Goal: Task Accomplishment & Management: Use online tool/utility

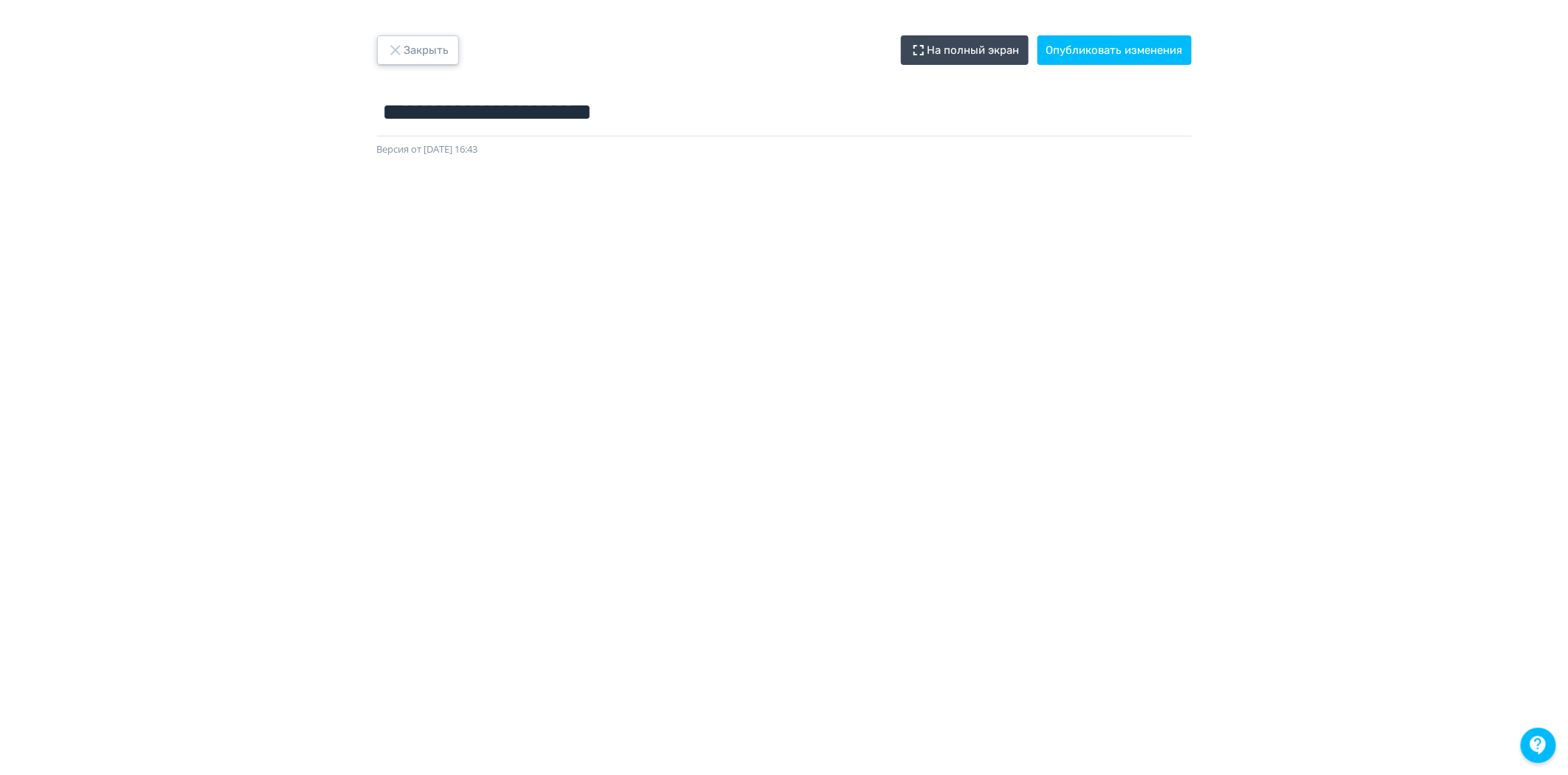
click at [446, 53] on button "Закрыть" at bounding box center [418, 50] width 82 height 29
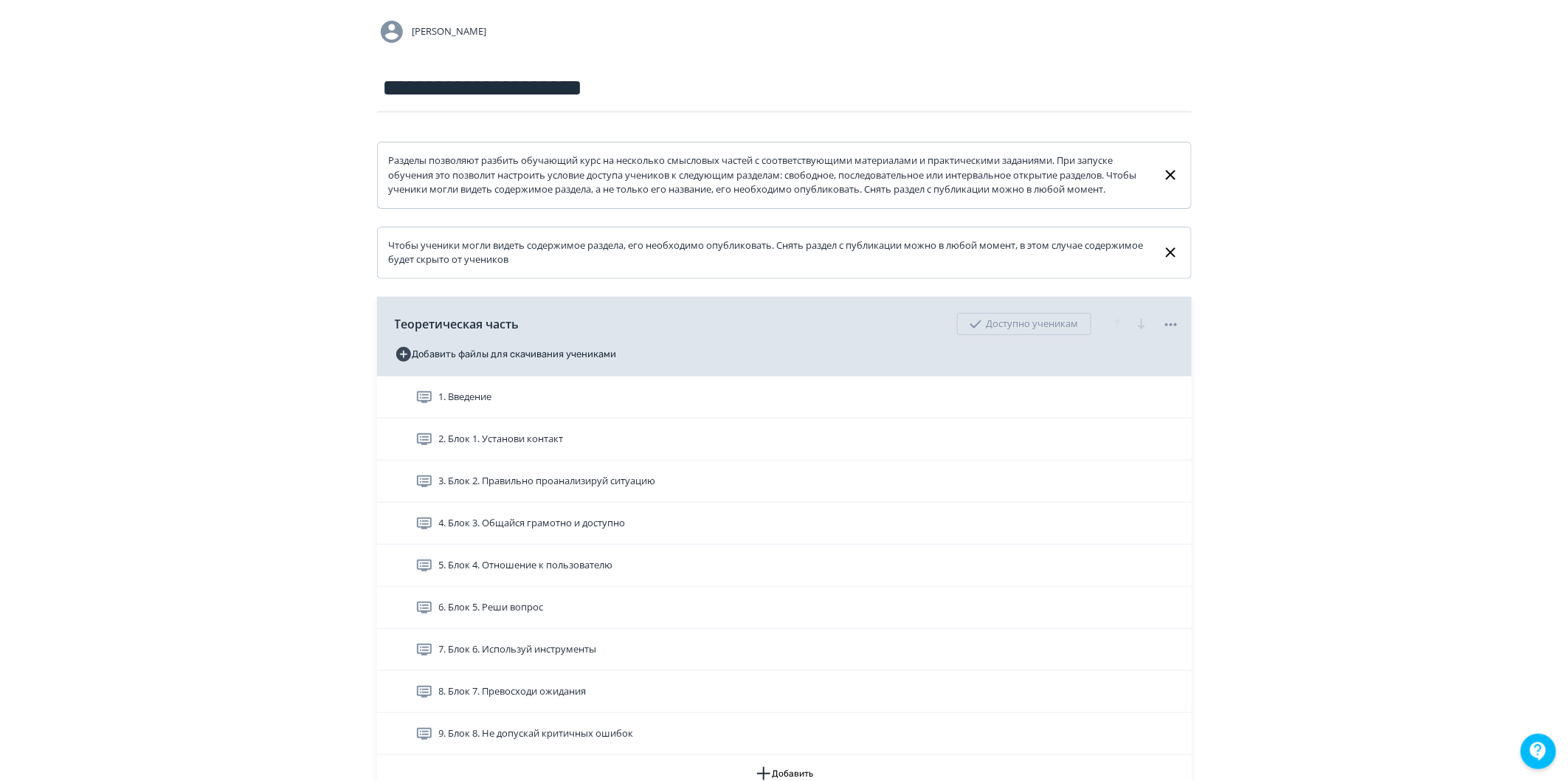
scroll to position [574, 0]
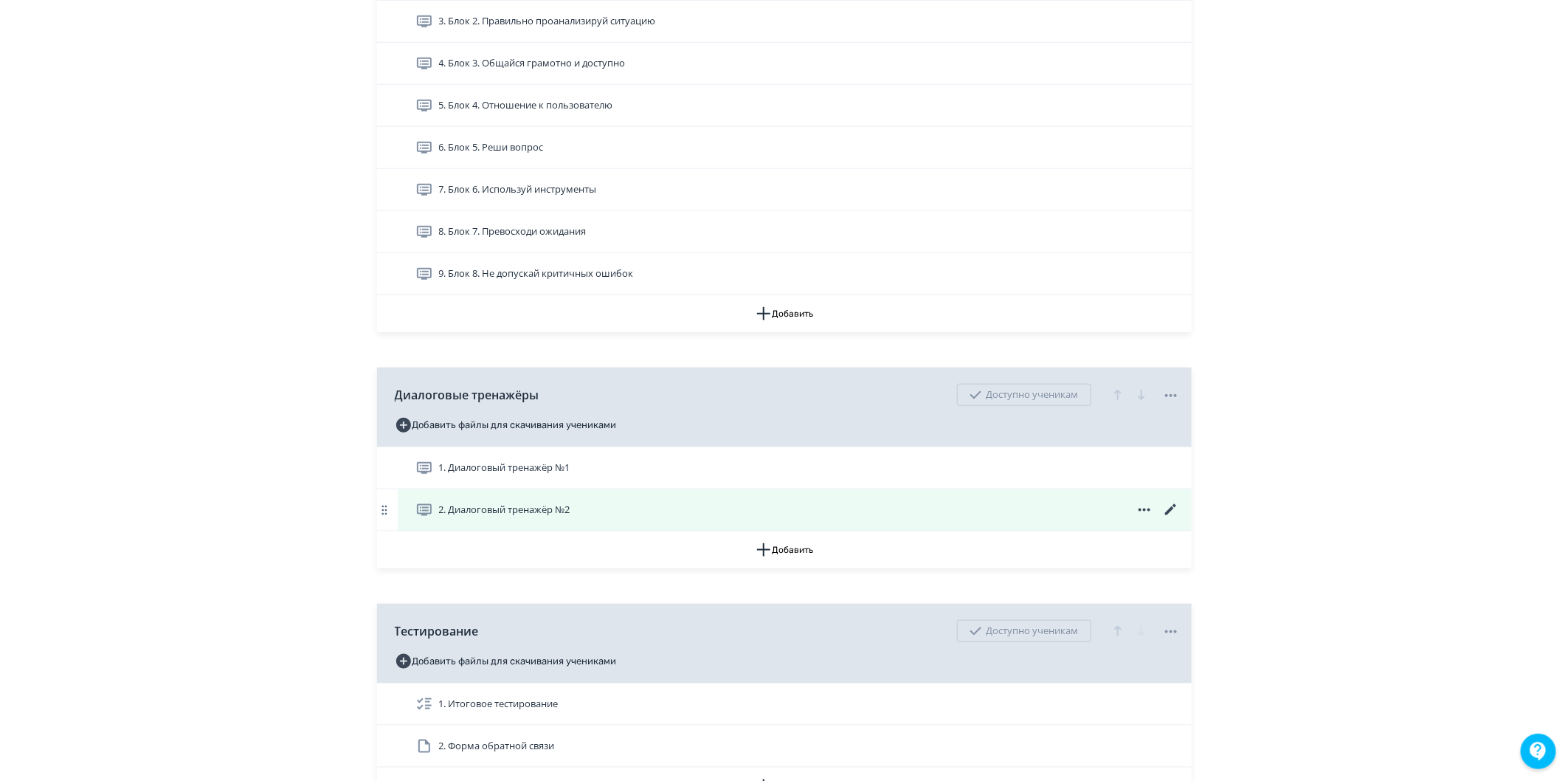
click at [1090, 519] on div "2. Диалоговый тренажёр №2" at bounding box center [797, 510] width 765 height 18
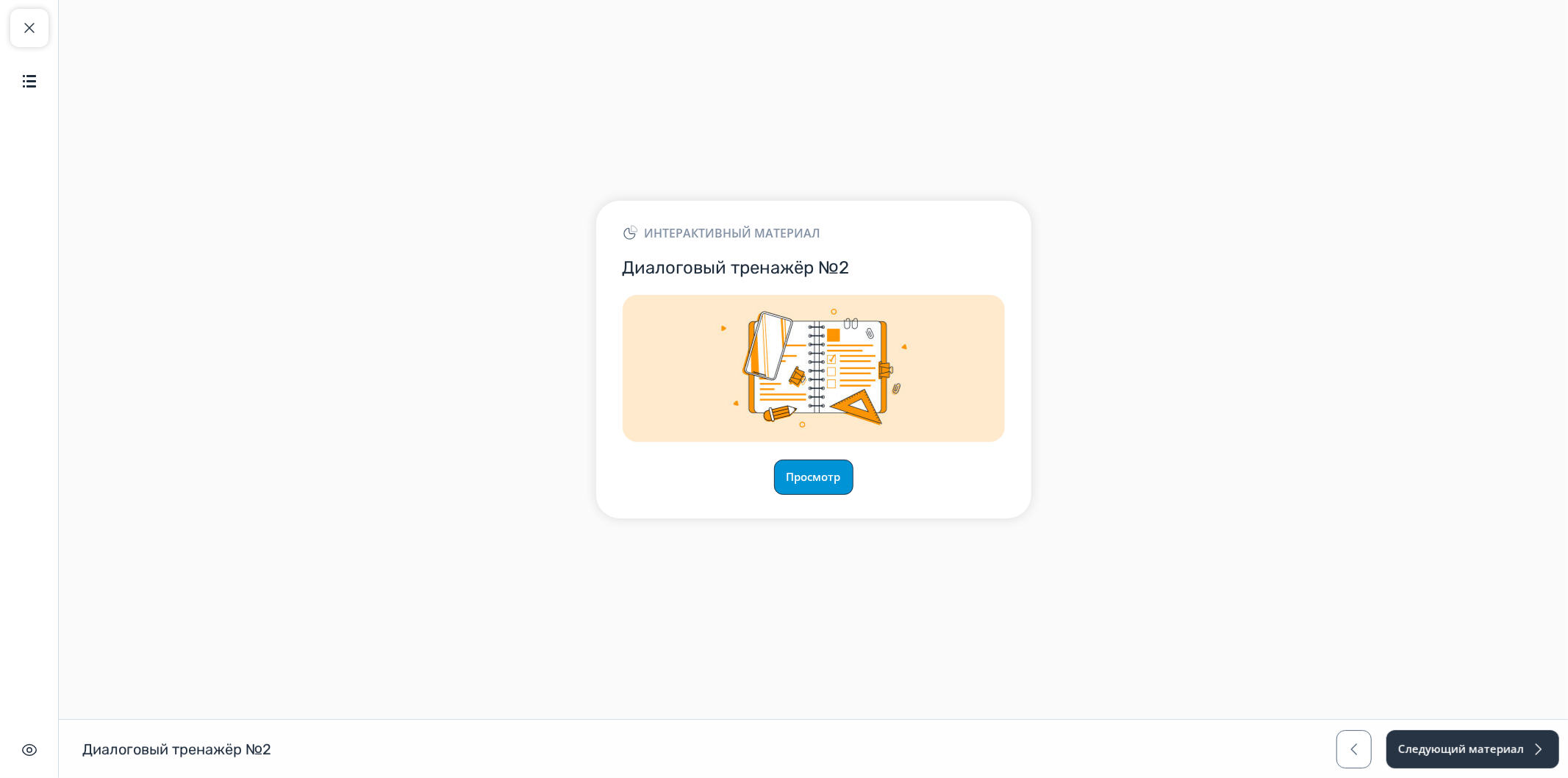
click at [790, 468] on button "Просмотр" at bounding box center [814, 477] width 80 height 35
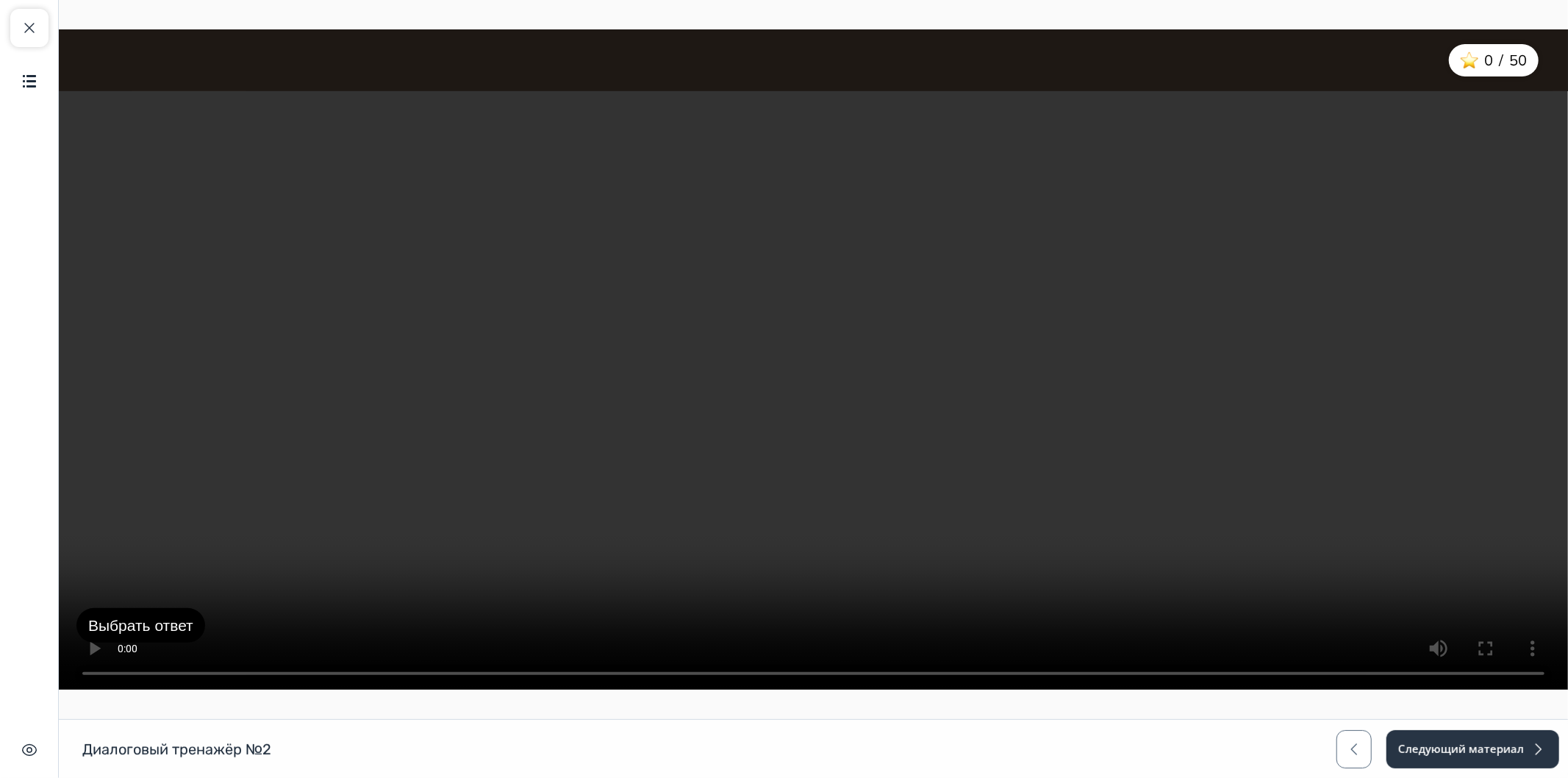
click at [140, 626] on button "Выбрать ответ" at bounding box center [140, 626] width 128 height 35
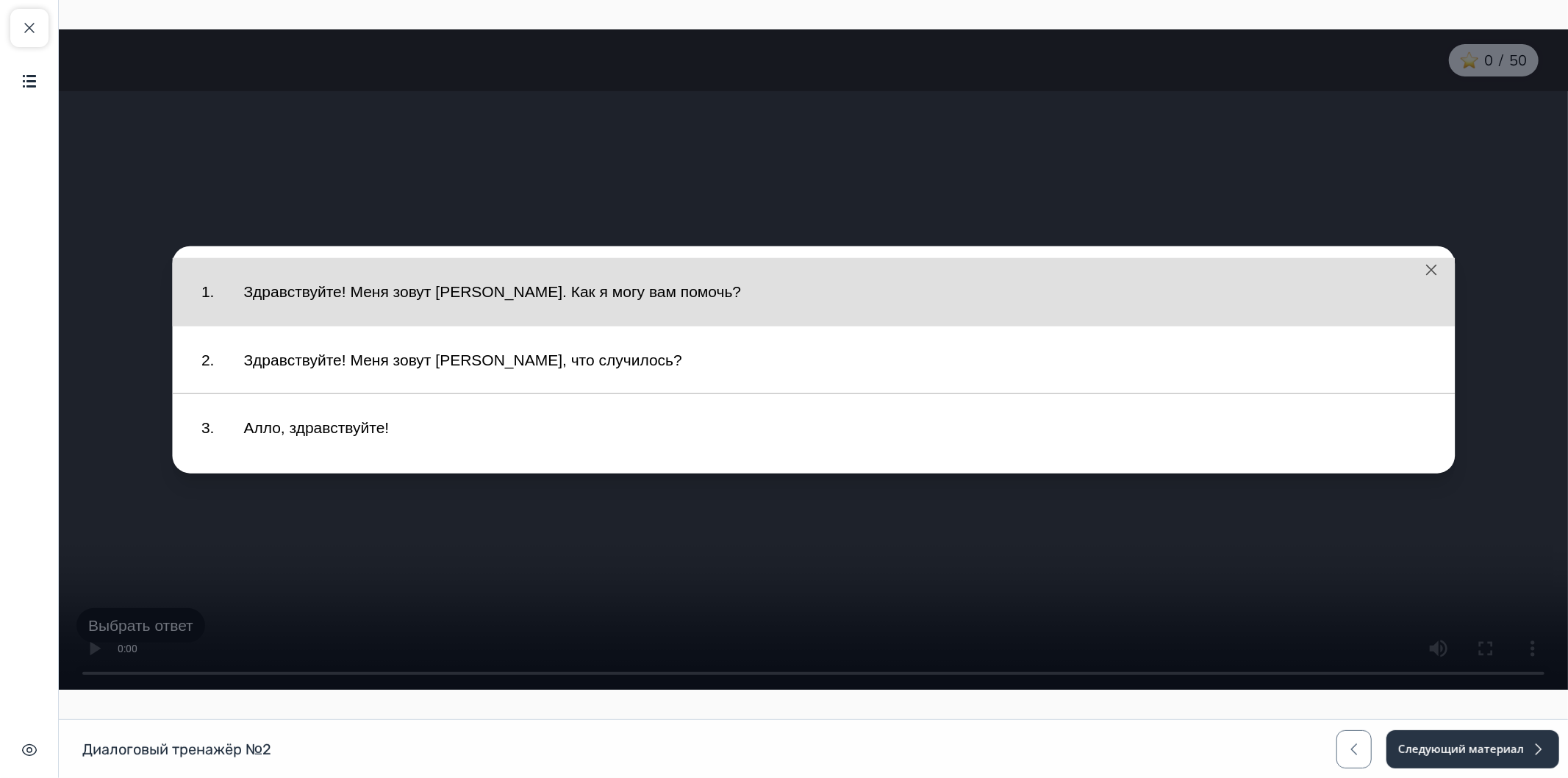
click at [489, 300] on button "Здравствуйте! Меня зовут [PERSON_NAME]. Как я могу вам помочь?" at bounding box center [834, 292] width 1211 height 53
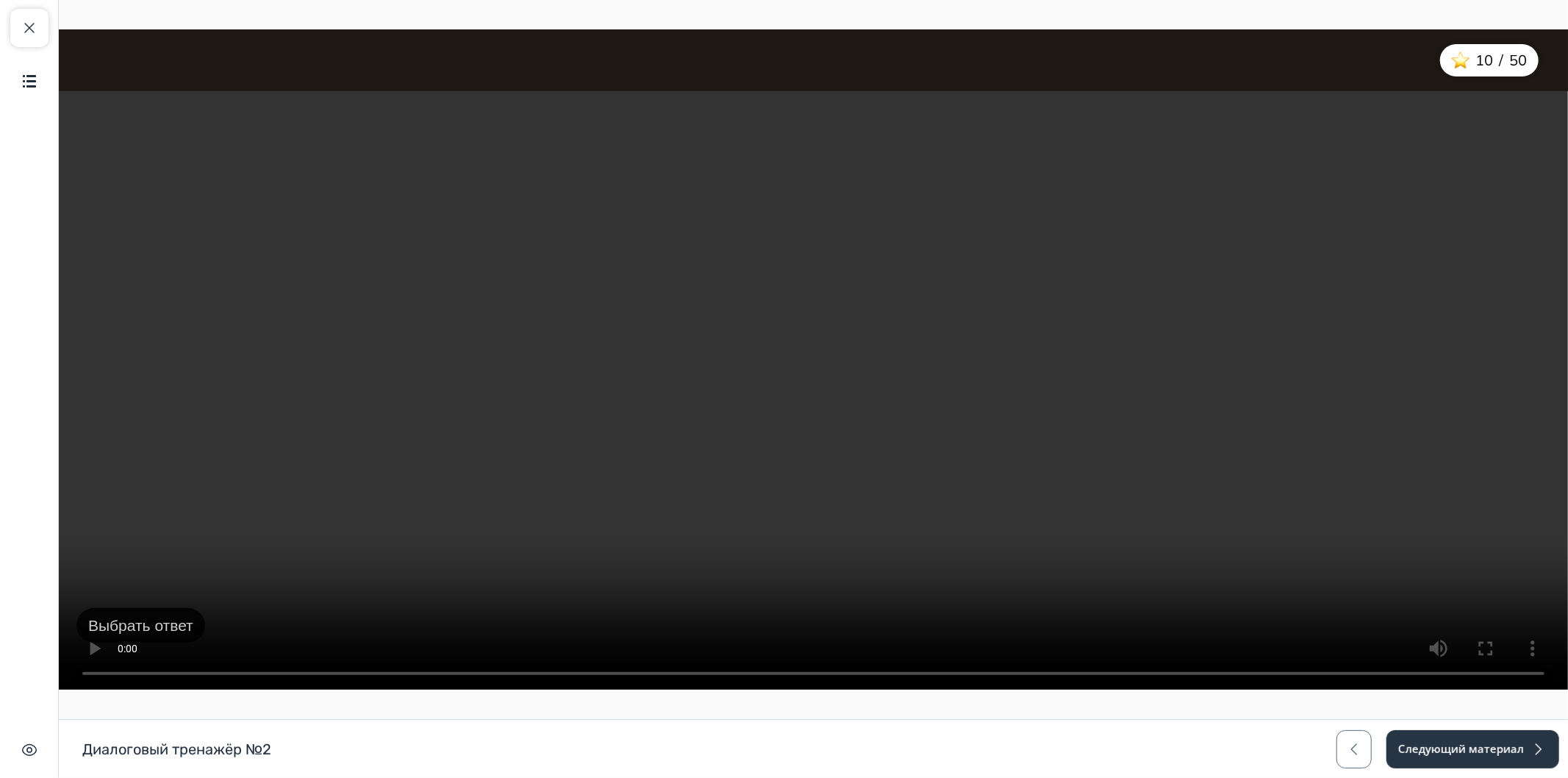
click at [140, 624] on button "Выбрать ответ" at bounding box center [140, 626] width 128 height 35
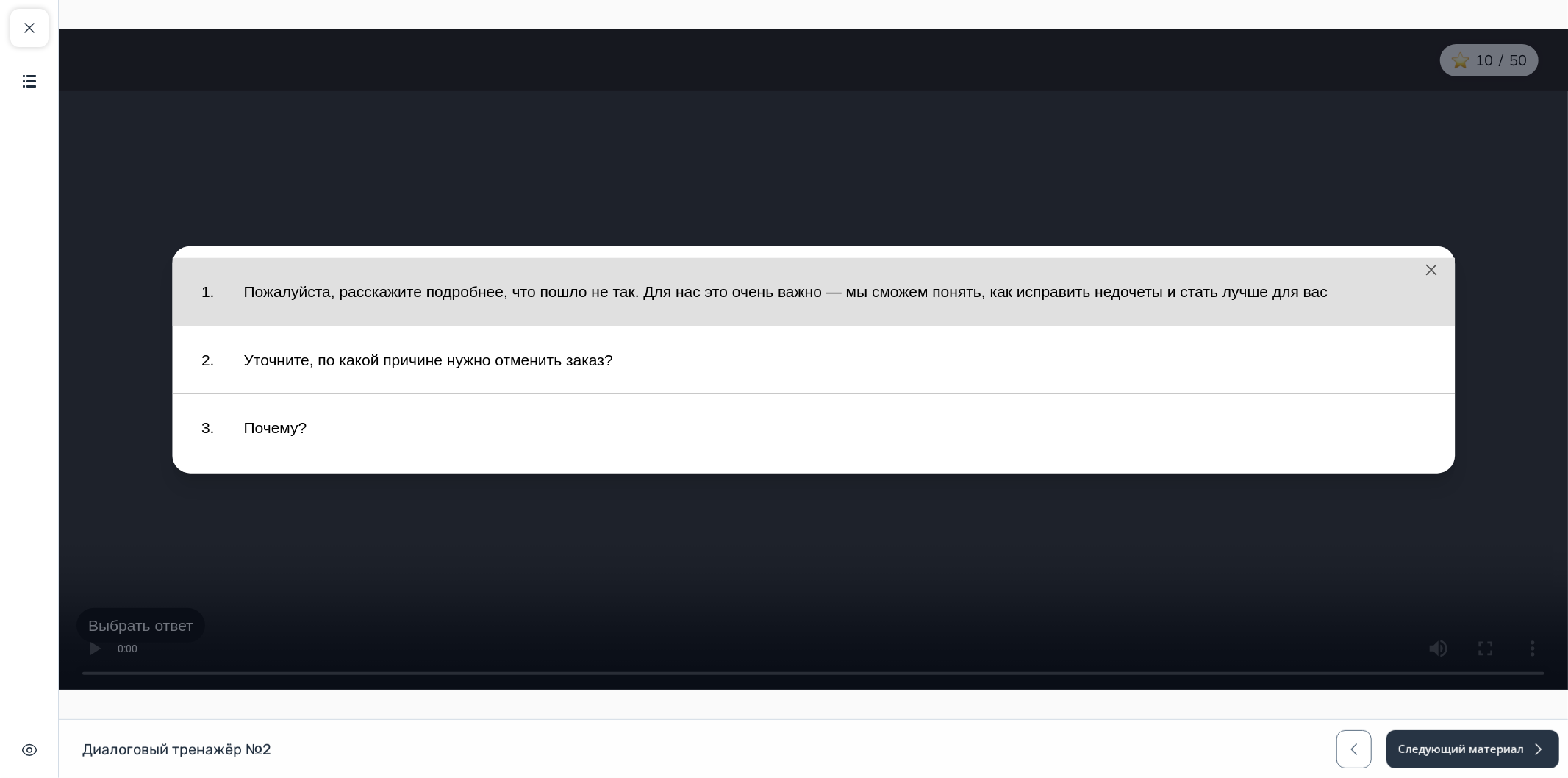
click at [598, 304] on button "Пожалуйста, расскажите подробнее, что пошло не так. Для нас это очень важно — м…" at bounding box center [834, 292] width 1211 height 53
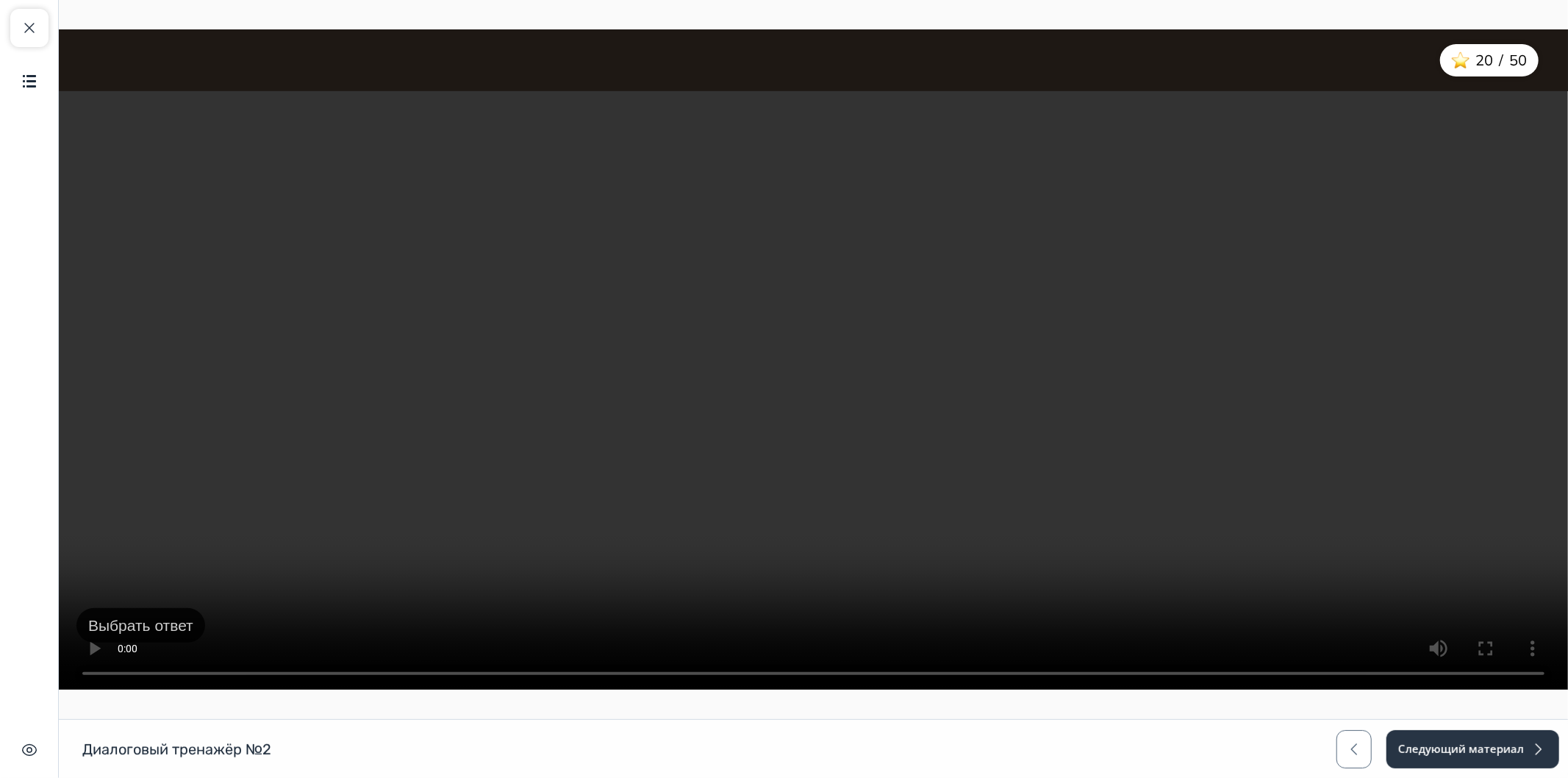
click at [162, 626] on button "Выбрать ответ" at bounding box center [140, 626] width 128 height 35
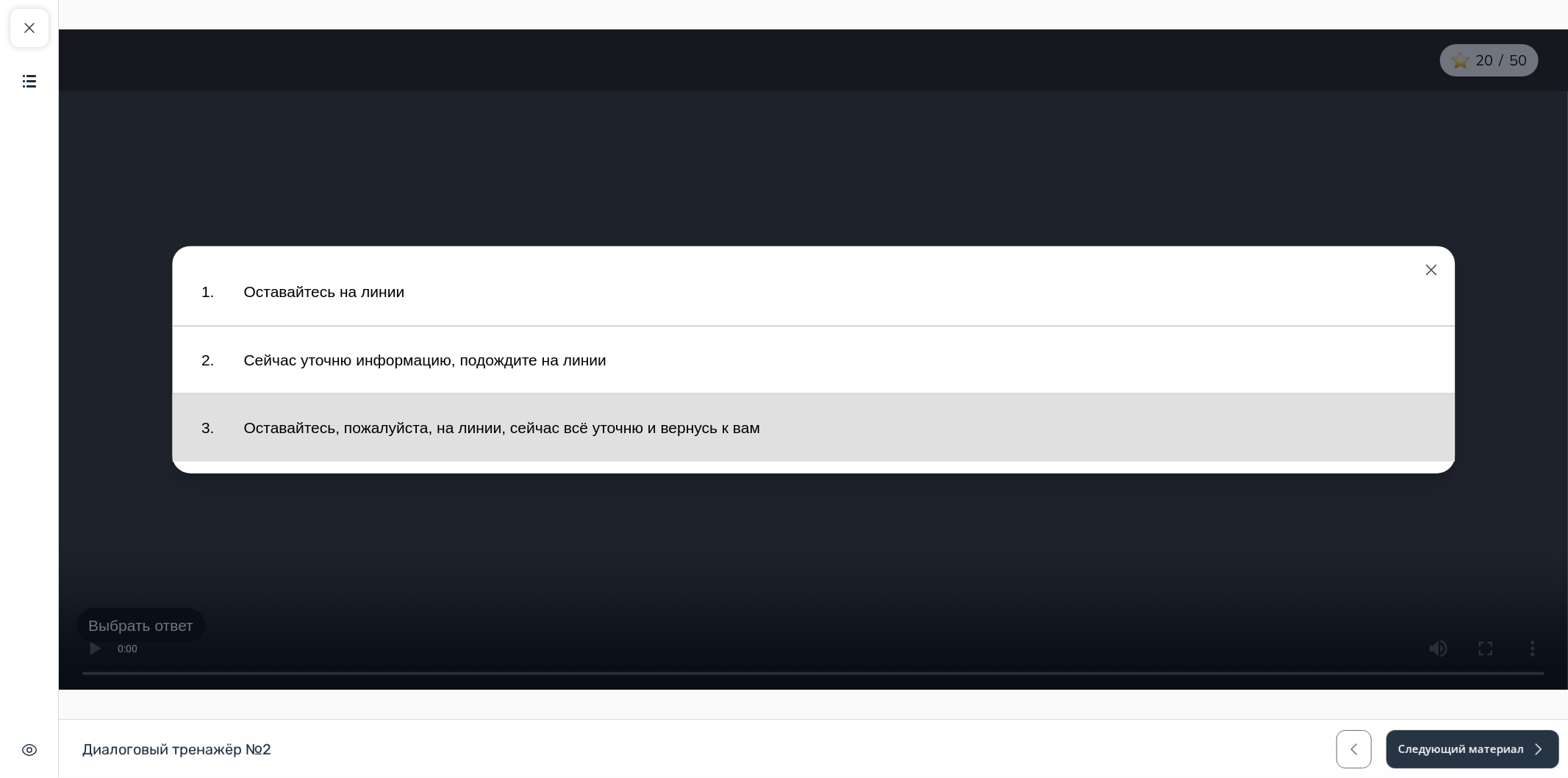
click at [347, 436] on button "Оставайтесь, пожалуйста, на линии, сейчас всё уточню и вернусь к вам" at bounding box center [834, 428] width 1211 height 53
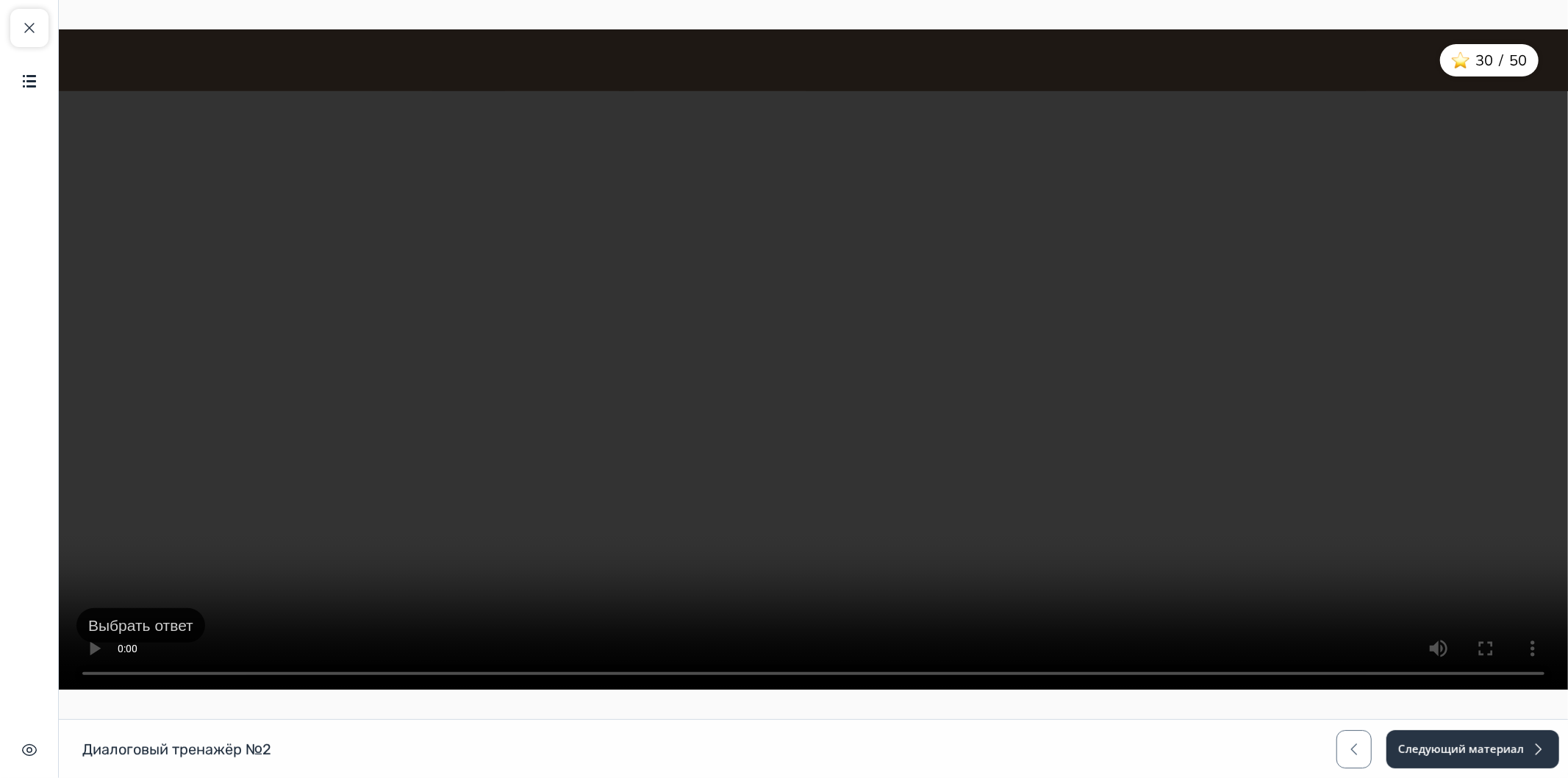
click at [151, 631] on button "Выбрать ответ" at bounding box center [140, 626] width 128 height 35
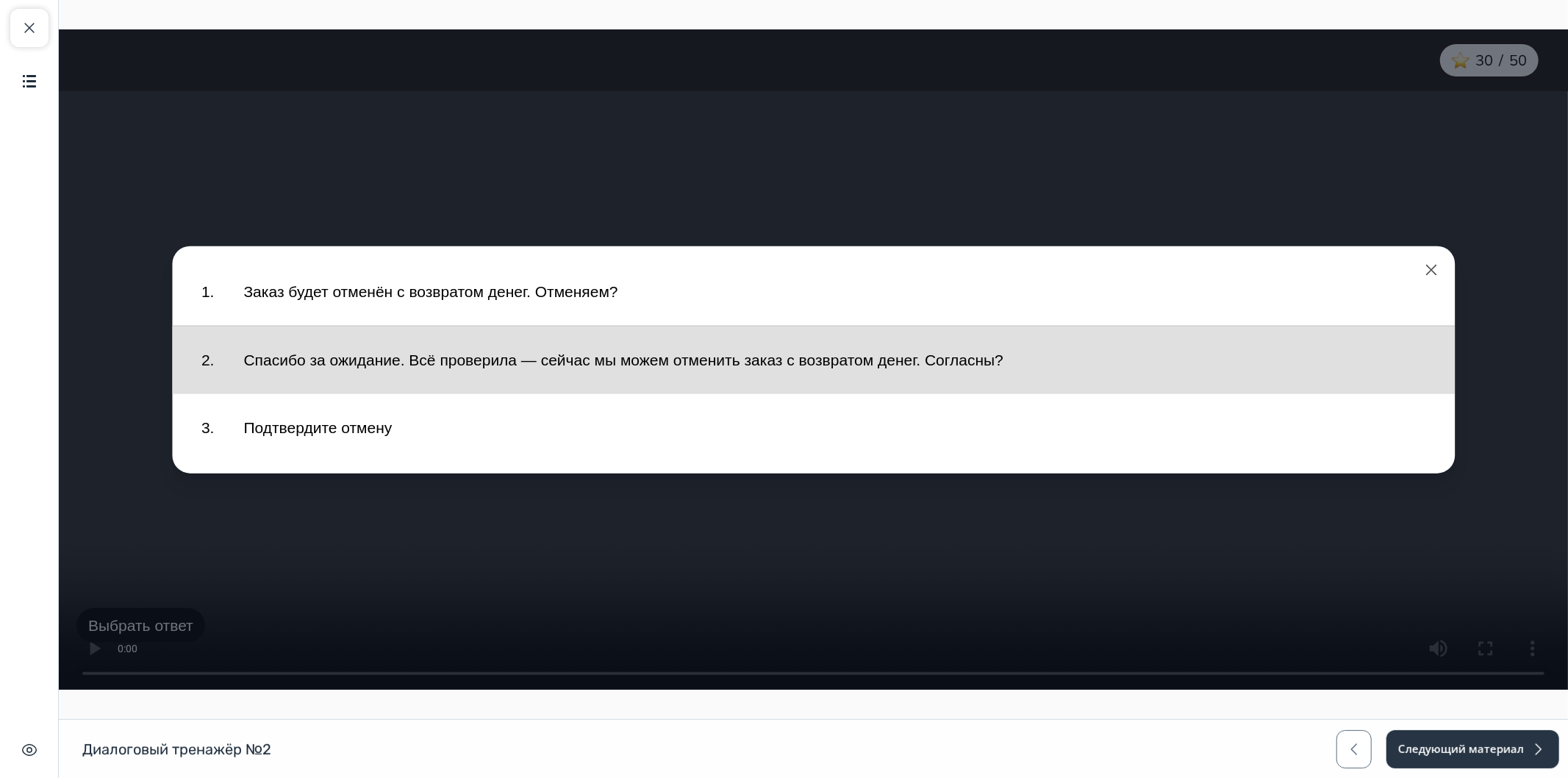
click at [357, 368] on button "Спасибо за ожидание. Всё проверила — сейчас мы можем отменить заказ с возвратом…" at bounding box center [834, 360] width 1211 height 53
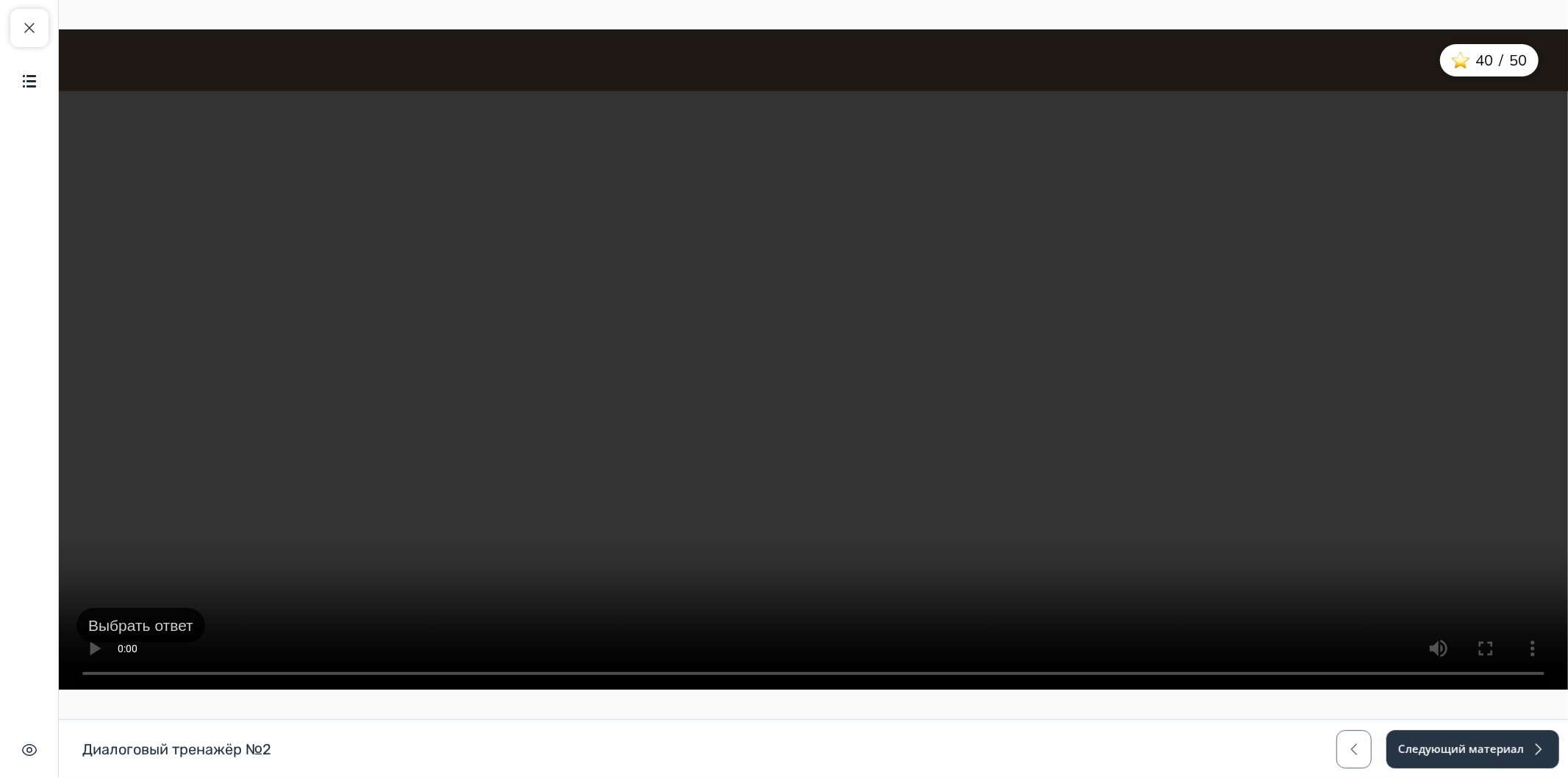
click at [140, 633] on button "Выбрать ответ" at bounding box center [140, 626] width 128 height 35
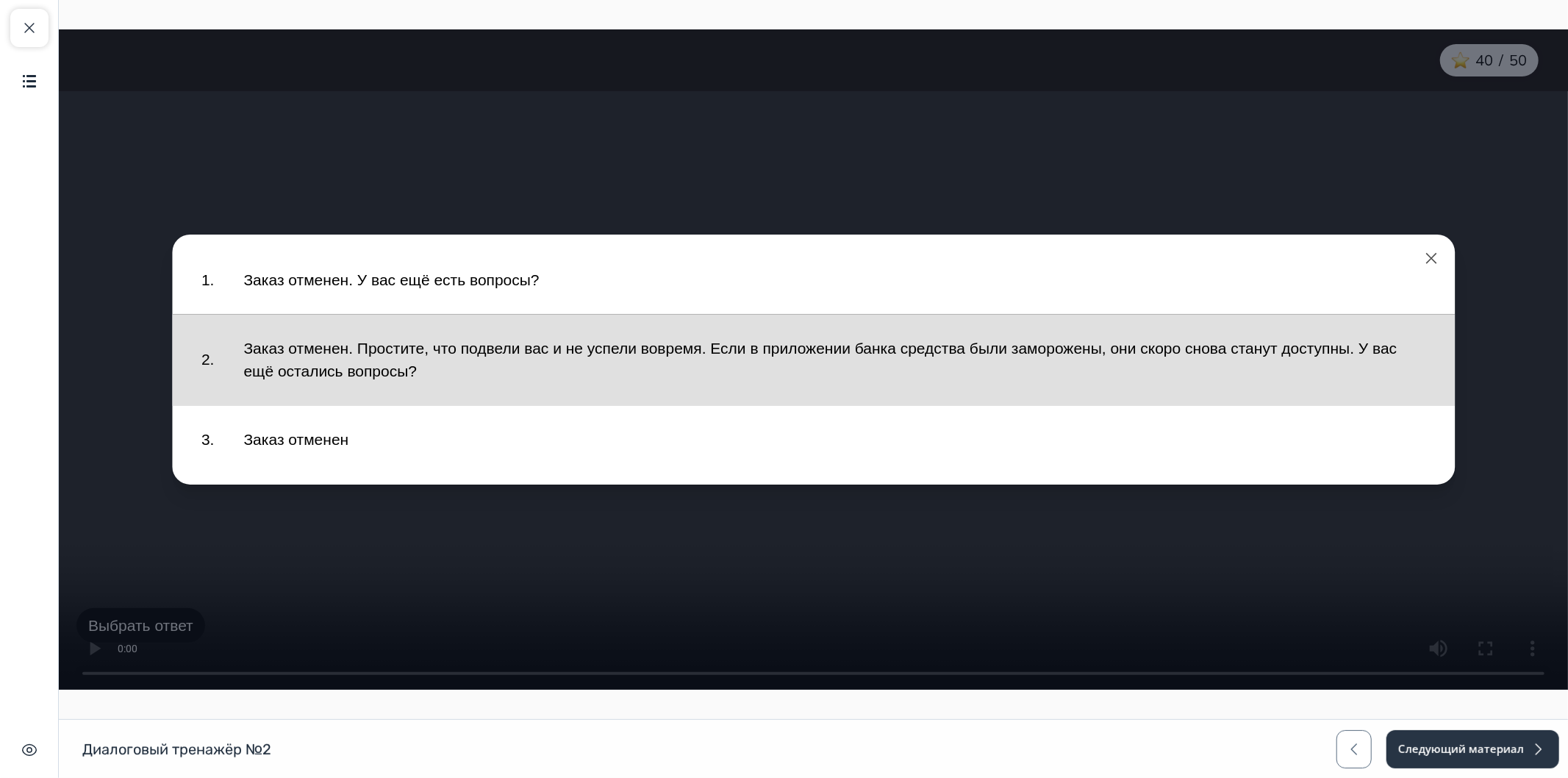
click at [416, 366] on button "Заказ отменен. Простите, что подвели вас и не успели вовремя. Если в приложении…" at bounding box center [834, 360] width 1211 height 76
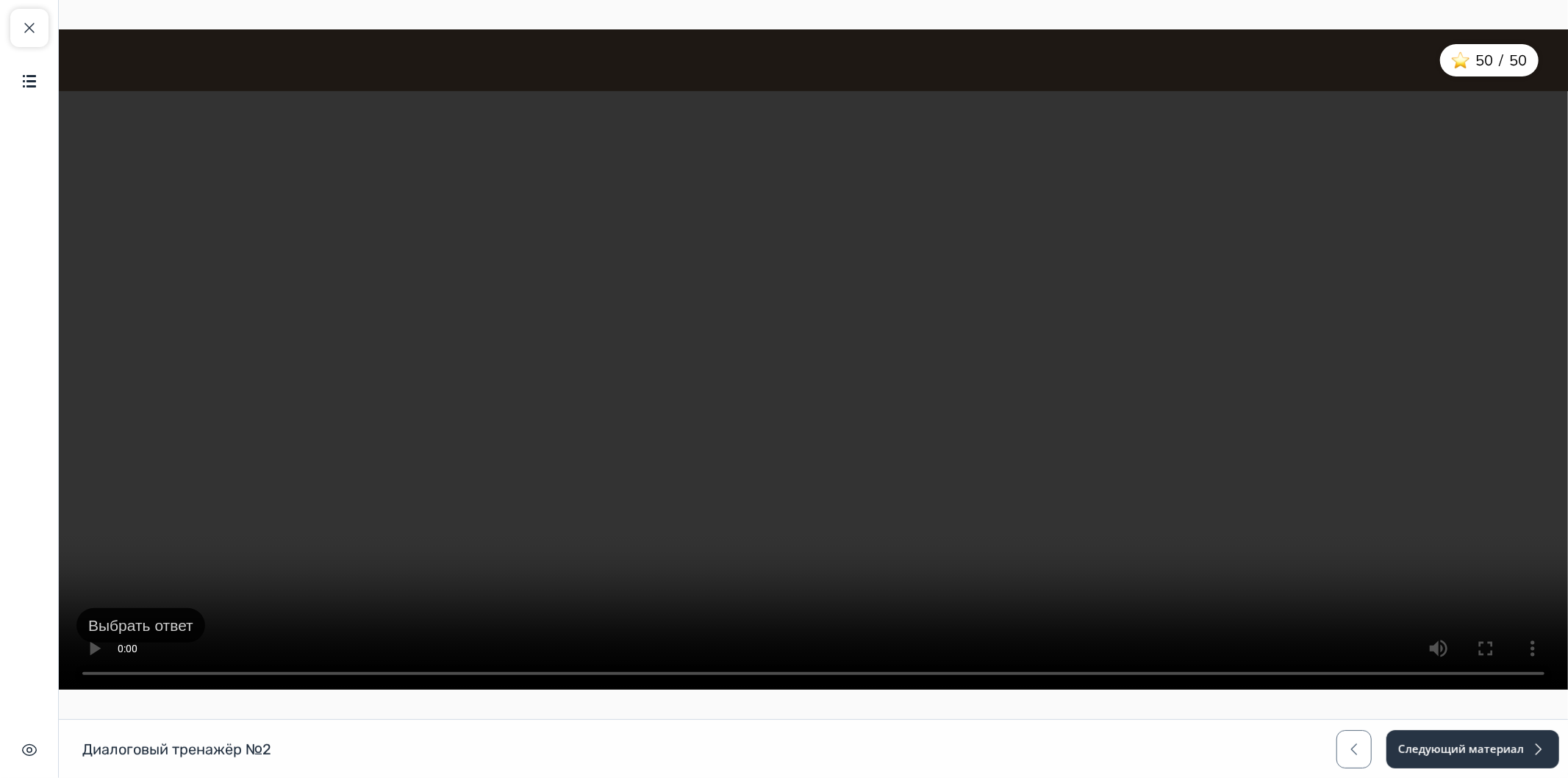
click at [180, 611] on div "Выбрать ответ" at bounding box center [812, 390] width 1509 height 599
click at [180, 614] on button "Выбрать ответ" at bounding box center [140, 626] width 128 height 35
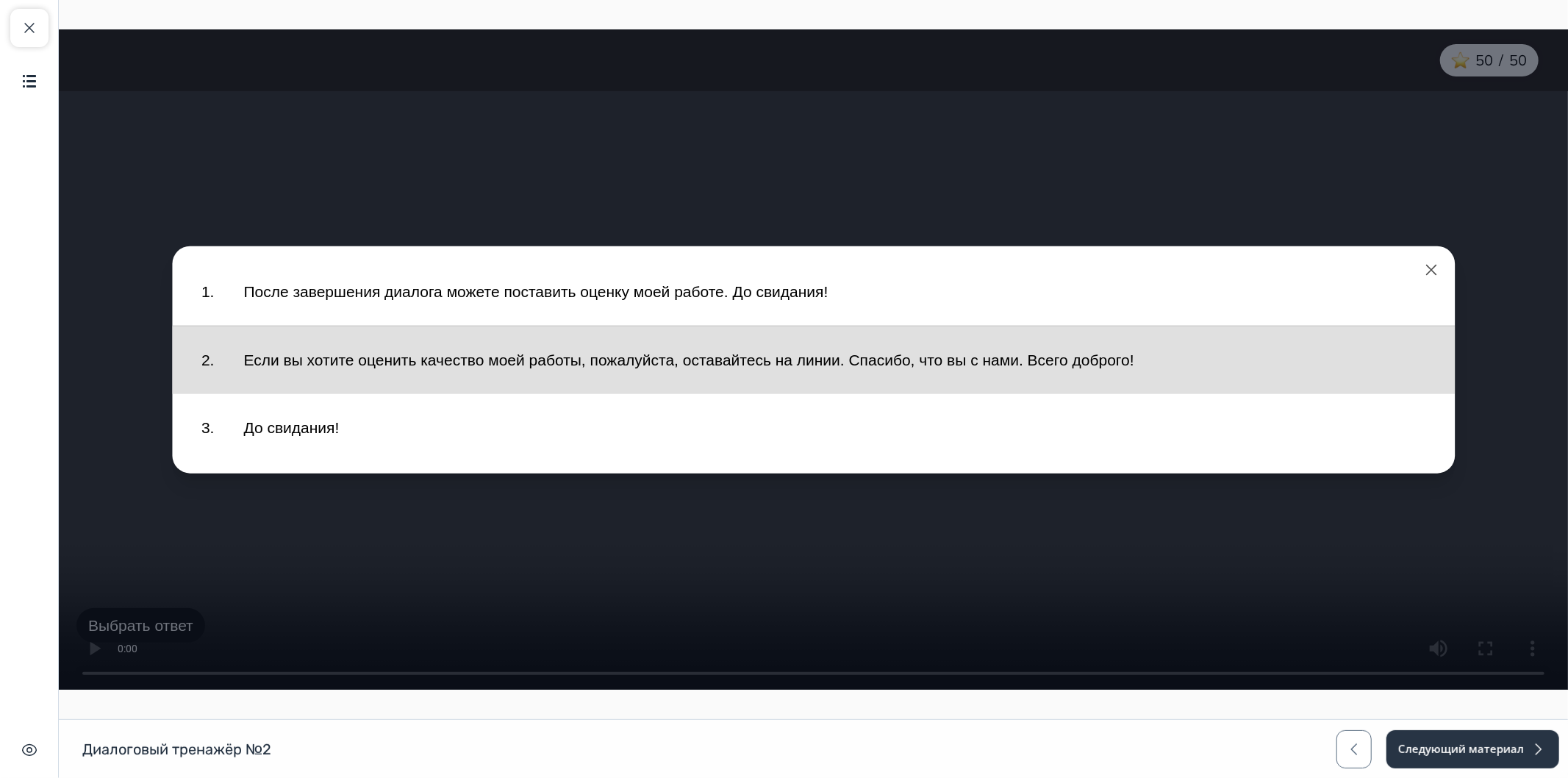
click at [401, 371] on button "Если вы хотите оценить качество моей работы, пожалуйста, оставайтесь на линии. …" at bounding box center [834, 360] width 1211 height 53
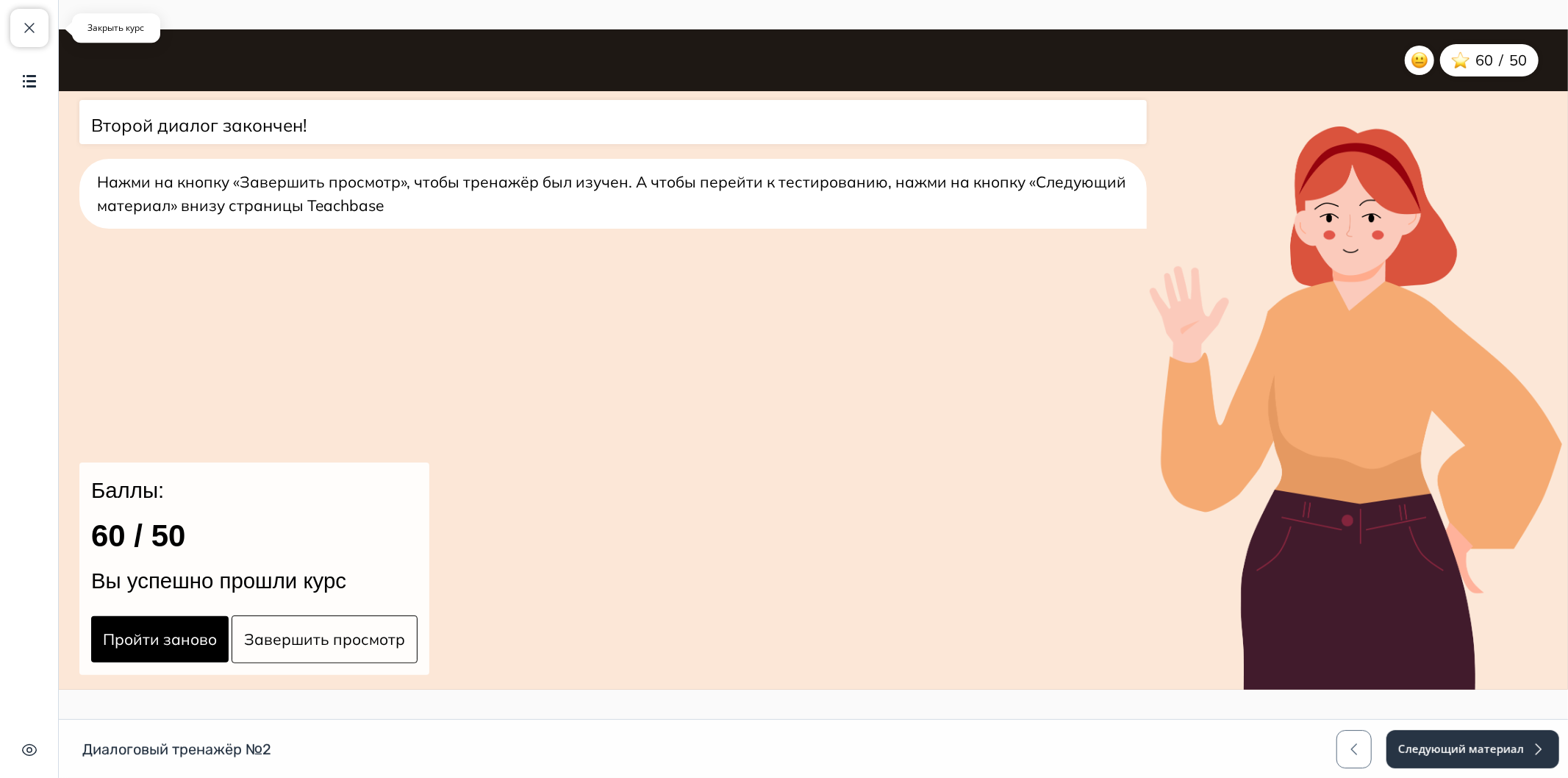
click at [35, 35] on span "button" at bounding box center [29, 28] width 18 height 18
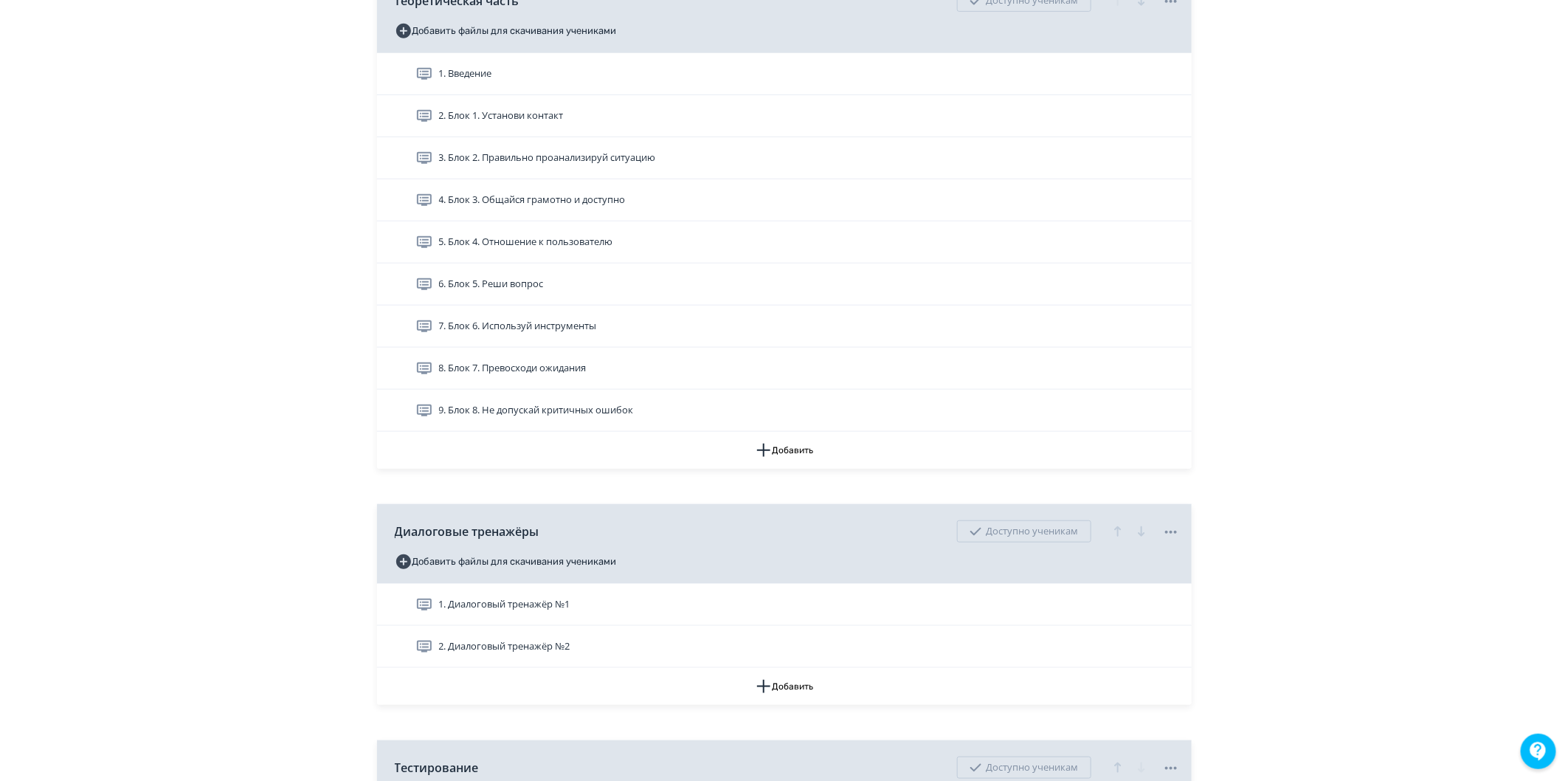
scroll to position [736, 0]
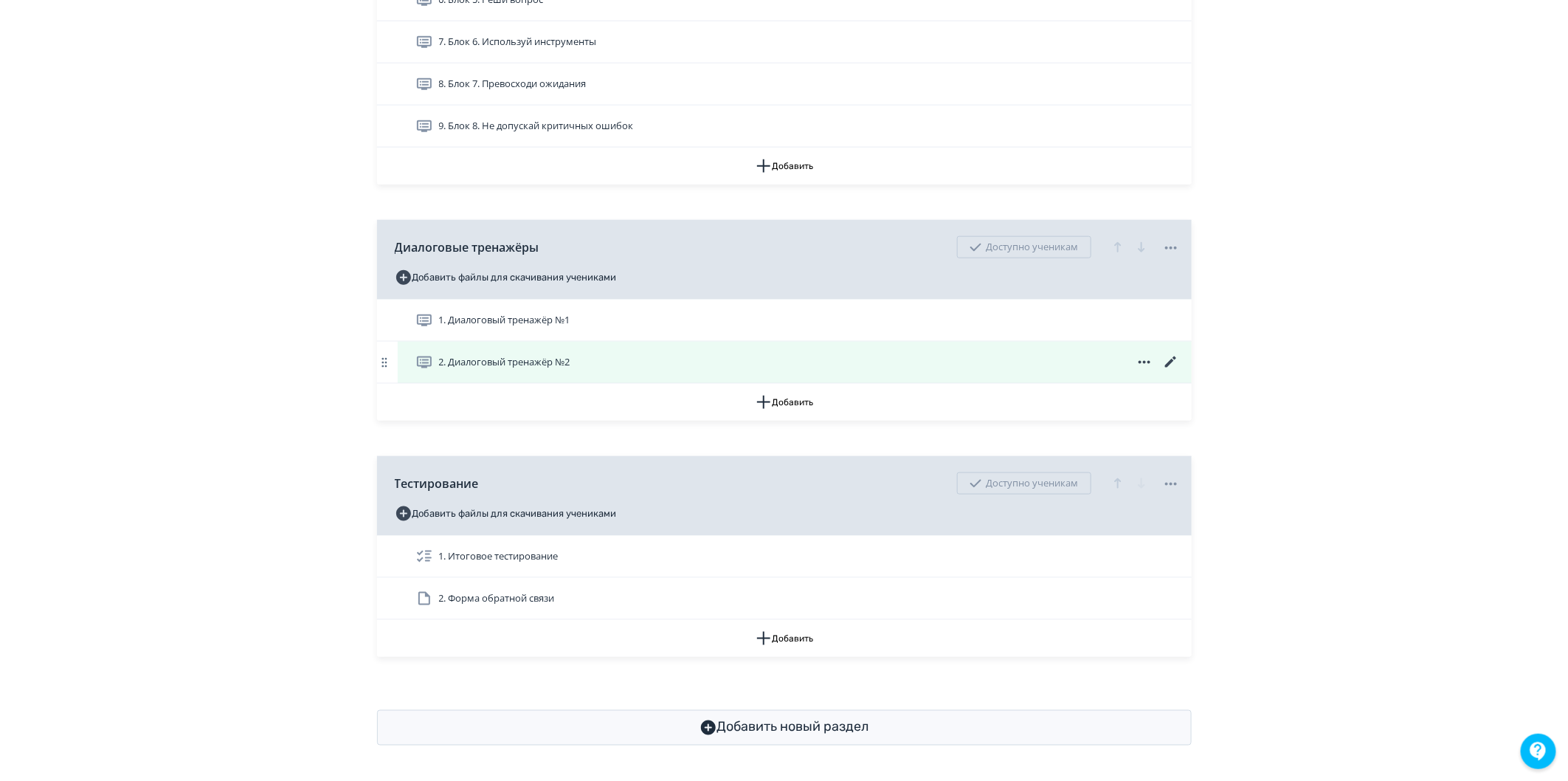
click at [563, 363] on span "2. Диалоговый тренажёр №2" at bounding box center [505, 363] width 131 height 15
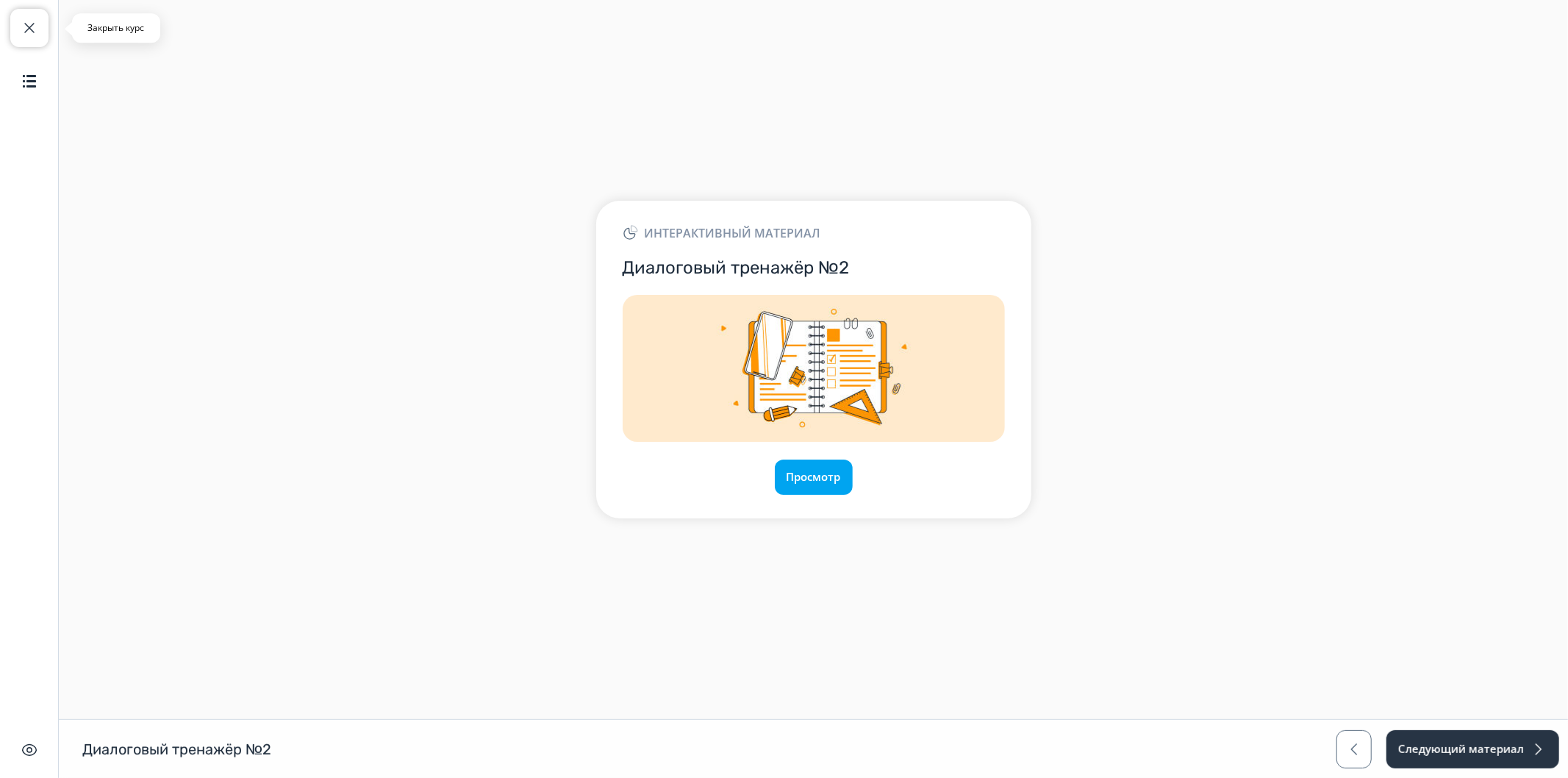
click at [33, 19] on span "button" at bounding box center [29, 28] width 18 height 18
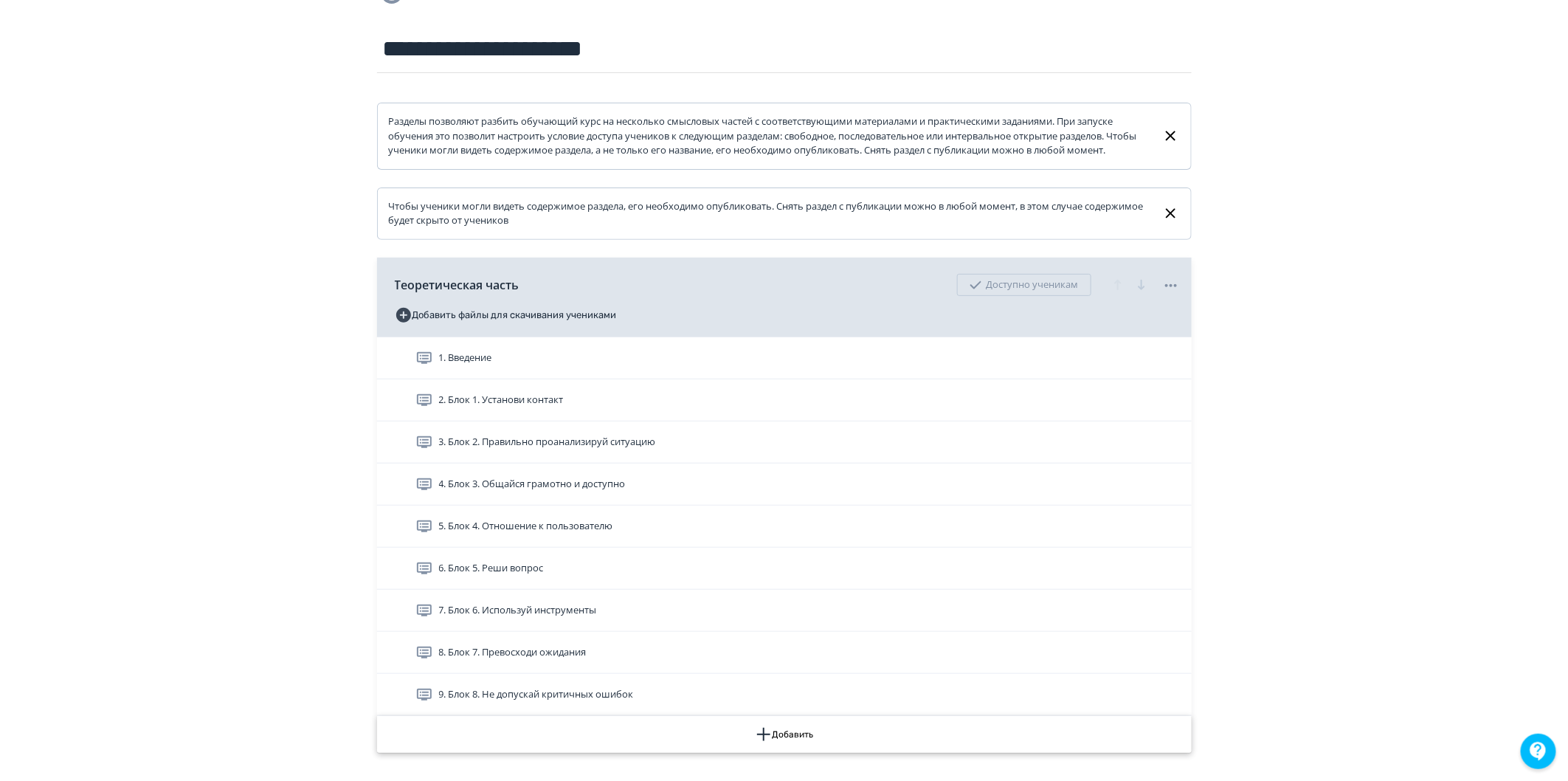
scroll to position [492, 0]
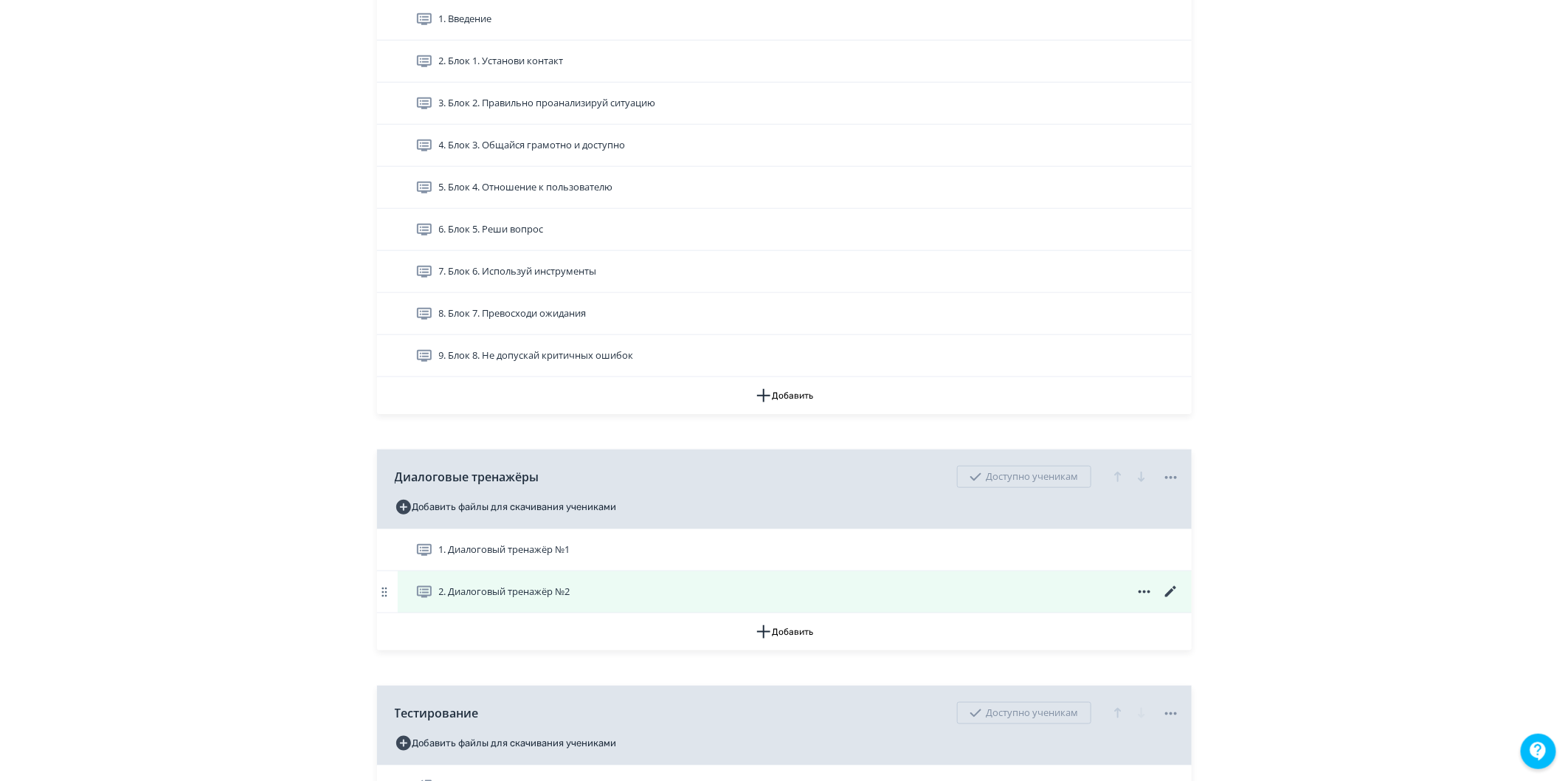
click at [1175, 601] on icon at bounding box center [1172, 593] width 18 height 18
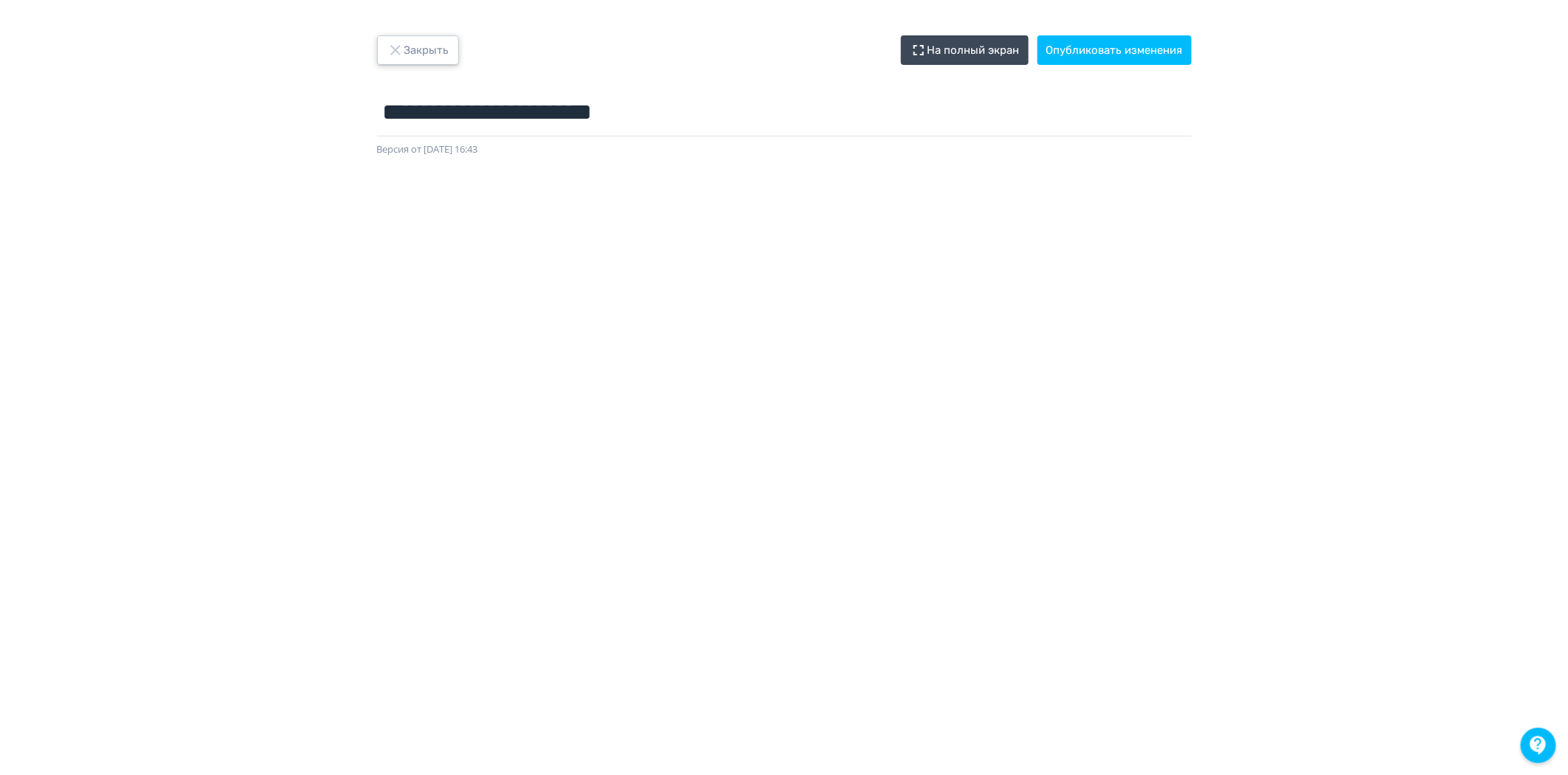
click at [449, 50] on button "Закрыть" at bounding box center [418, 50] width 82 height 29
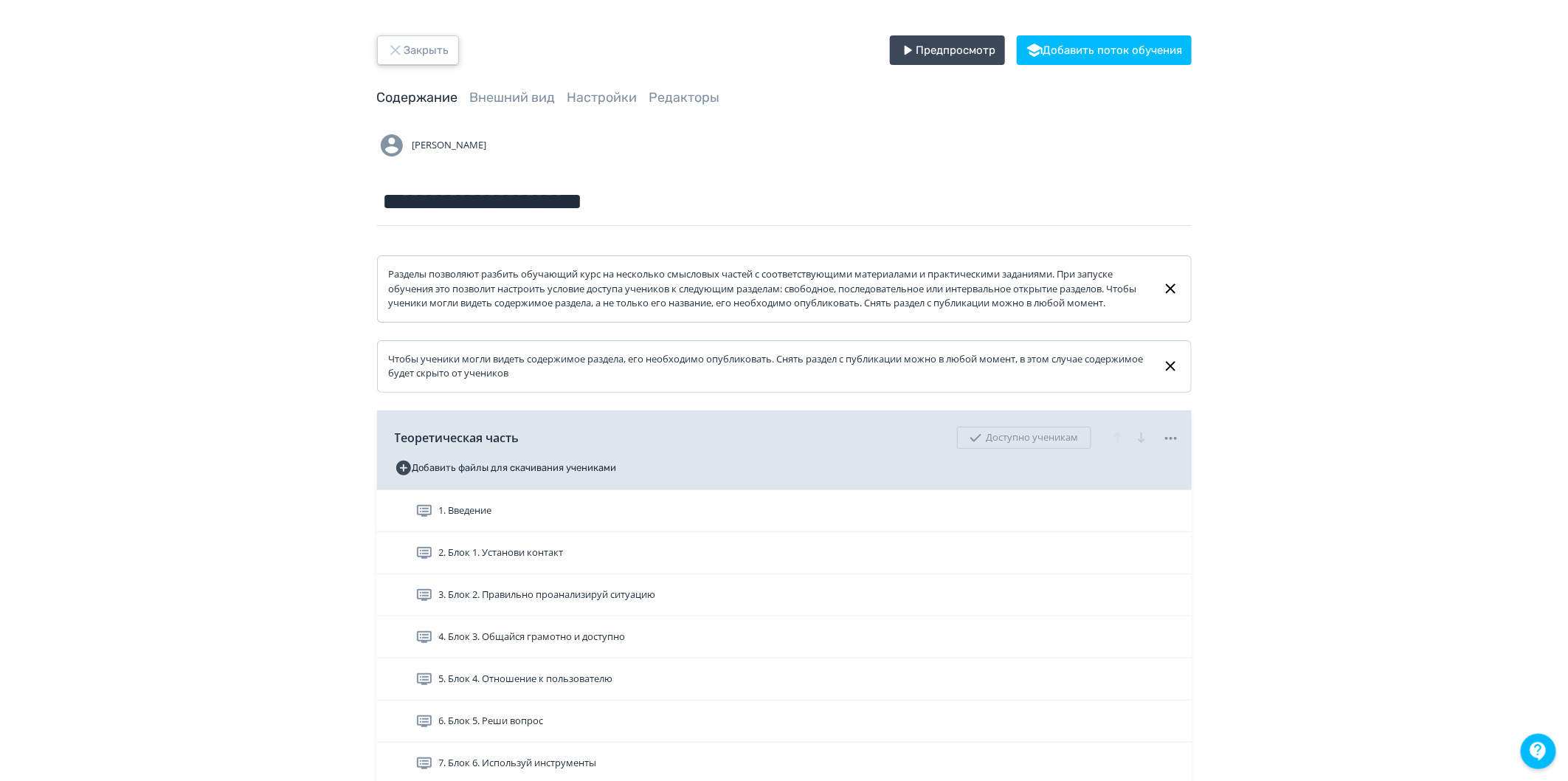
click at [440, 48] on button "Закрыть" at bounding box center [418, 50] width 82 height 29
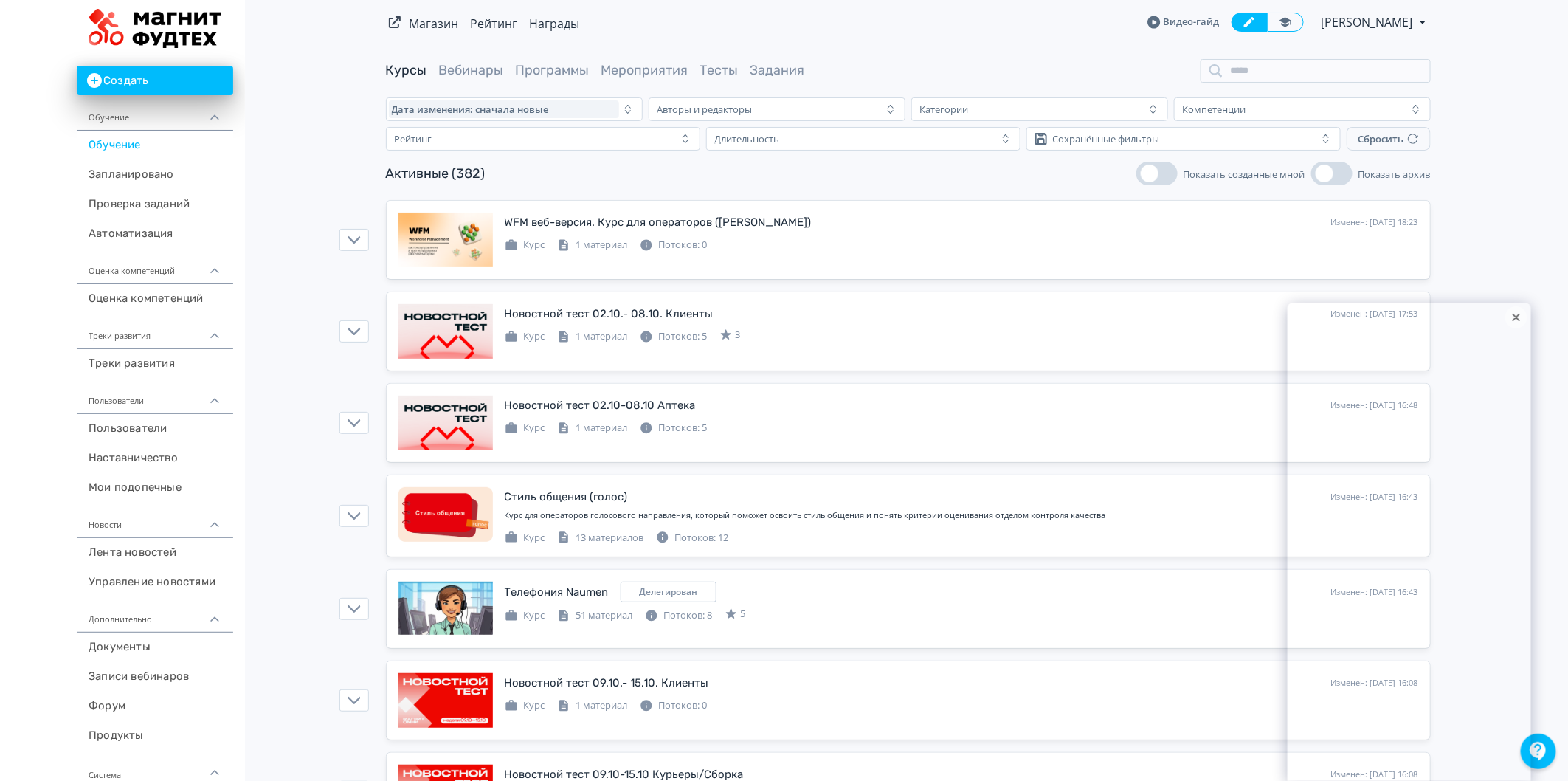
click at [1519, 314] on icon at bounding box center [1517, 317] width 6 height 6
click at [1297, 71] on input "search" at bounding box center [1316, 70] width 231 height 23
paste input "**********"
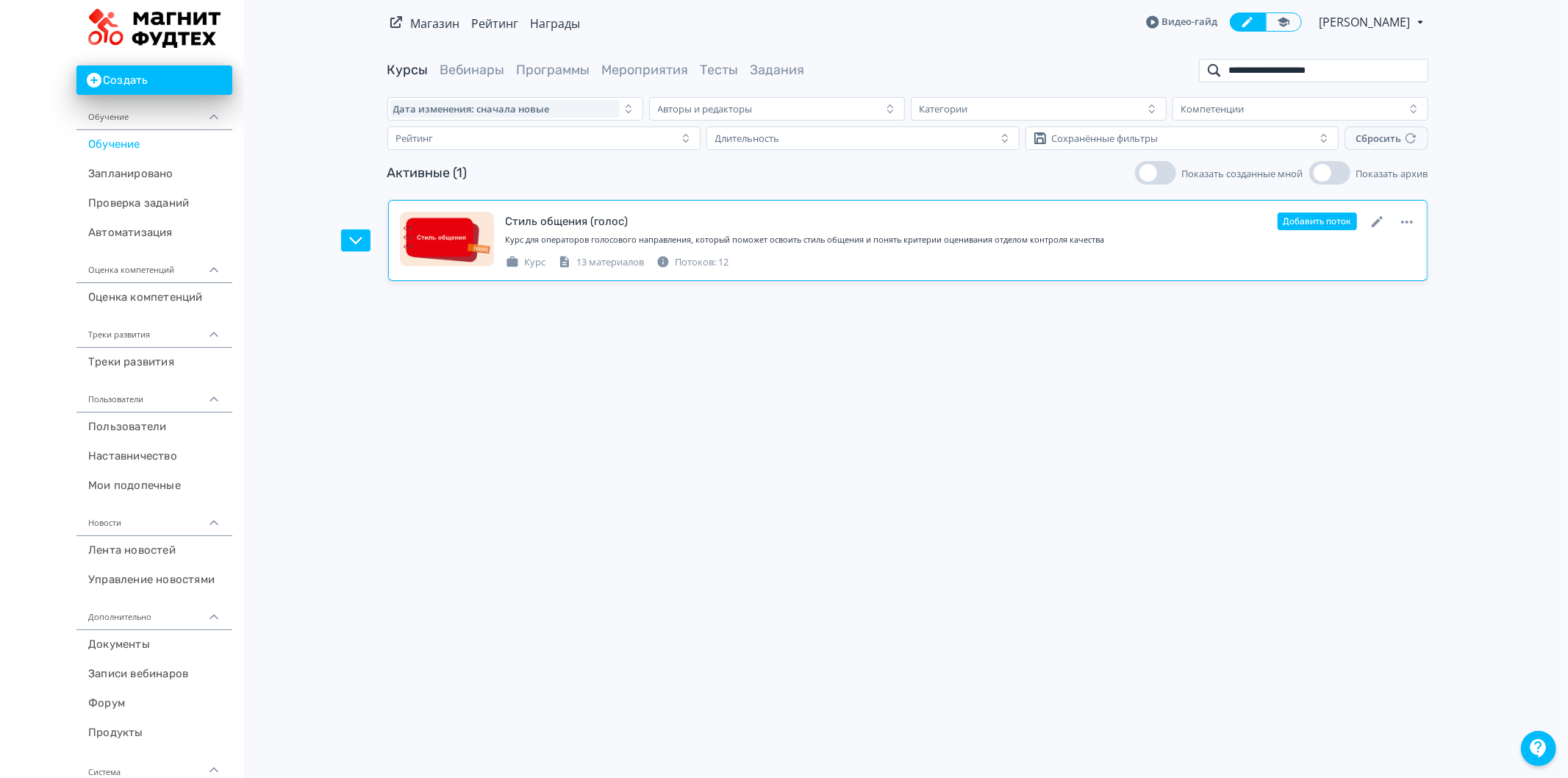
type input "**********"
click at [863, 237] on div "Курс для операторов голосового направления, который поможет освоить стиль общен…" at bounding box center [961, 240] width 910 height 13
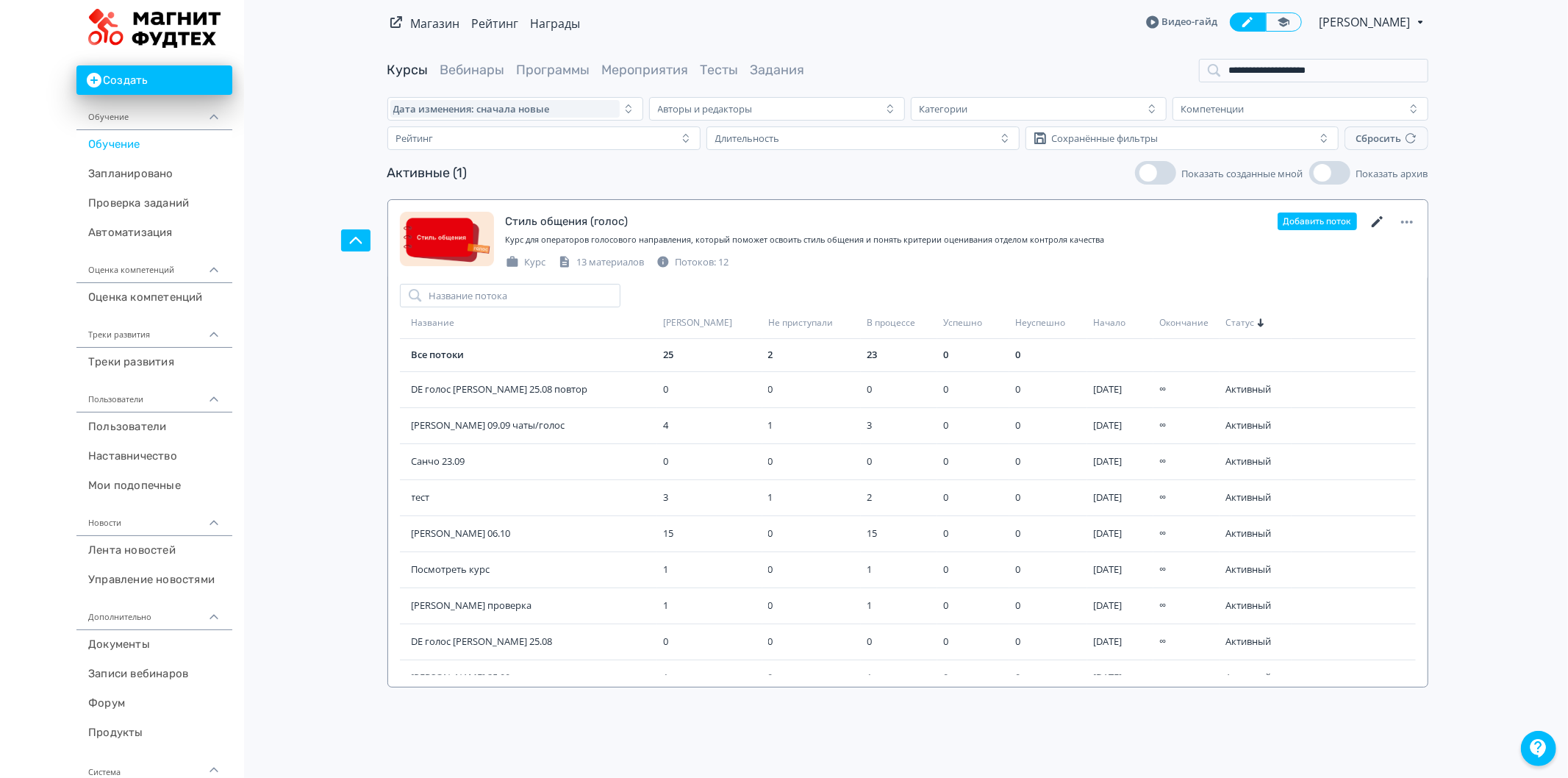
click at [1378, 222] on icon at bounding box center [1377, 222] width 11 height 11
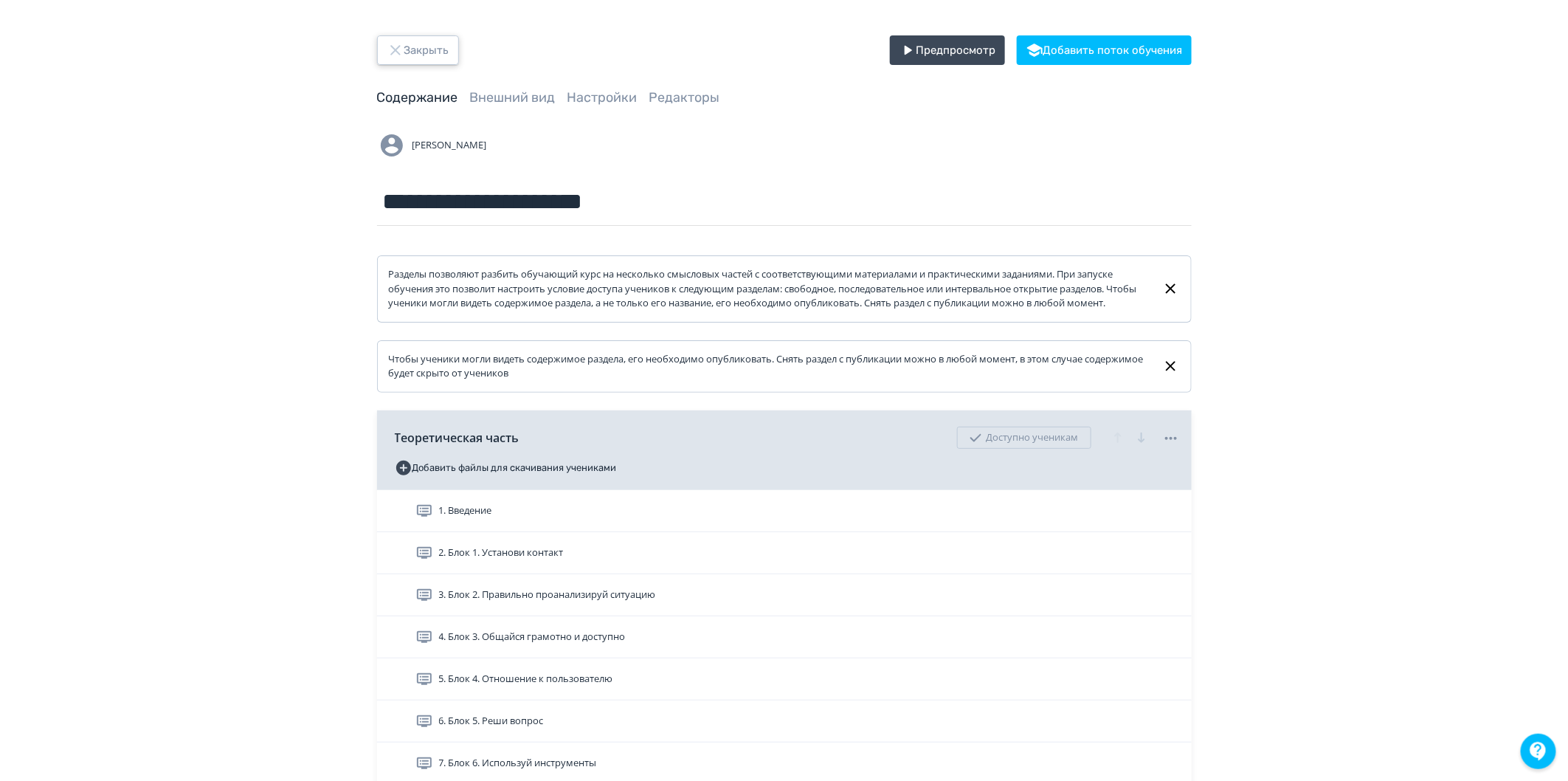
click at [451, 54] on button "Закрыть" at bounding box center [418, 50] width 82 height 29
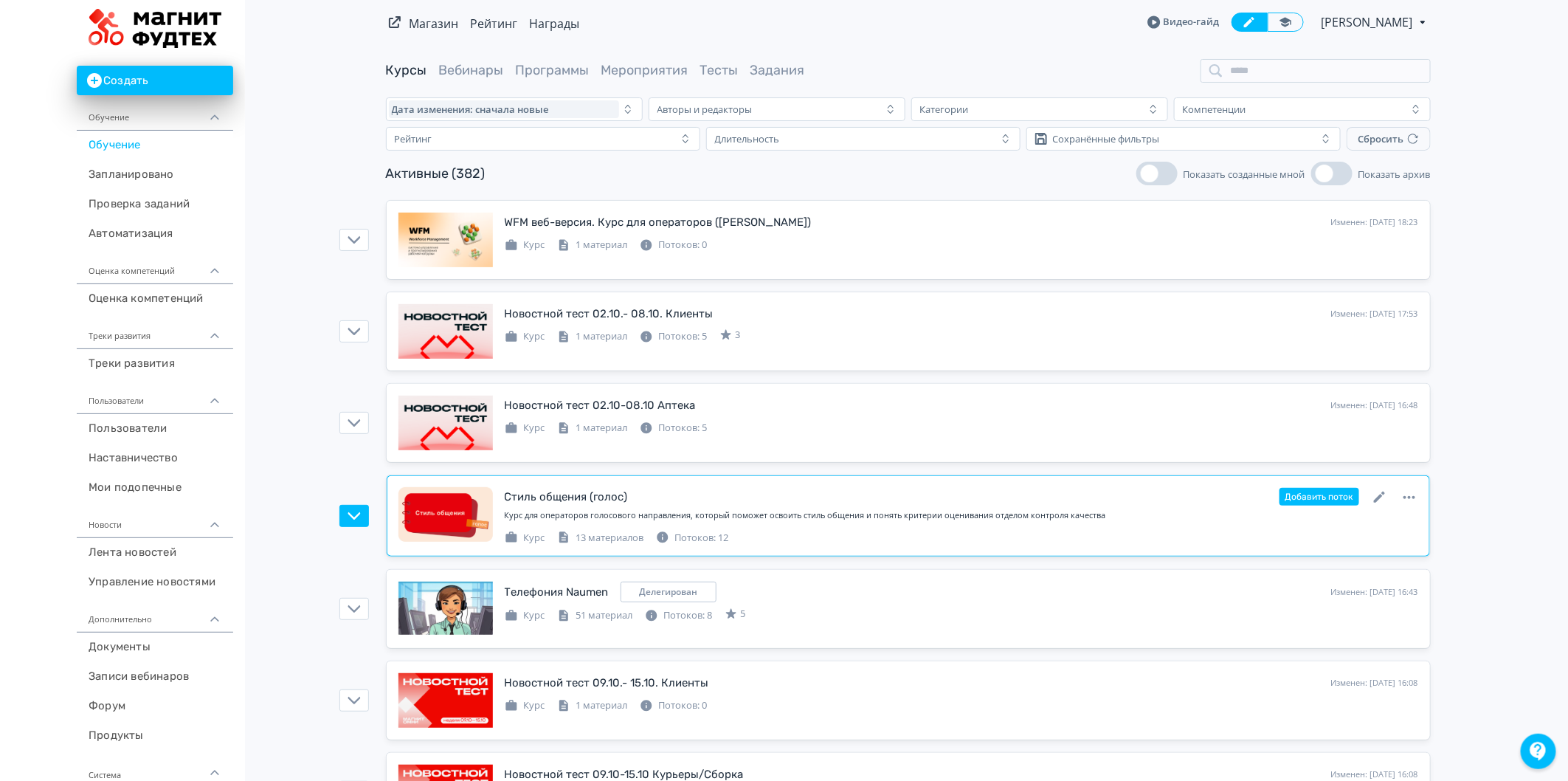
click at [844, 520] on div "Курс для операторов голосового направления, который поможет освоить стиль общен…" at bounding box center [961, 516] width 914 height 13
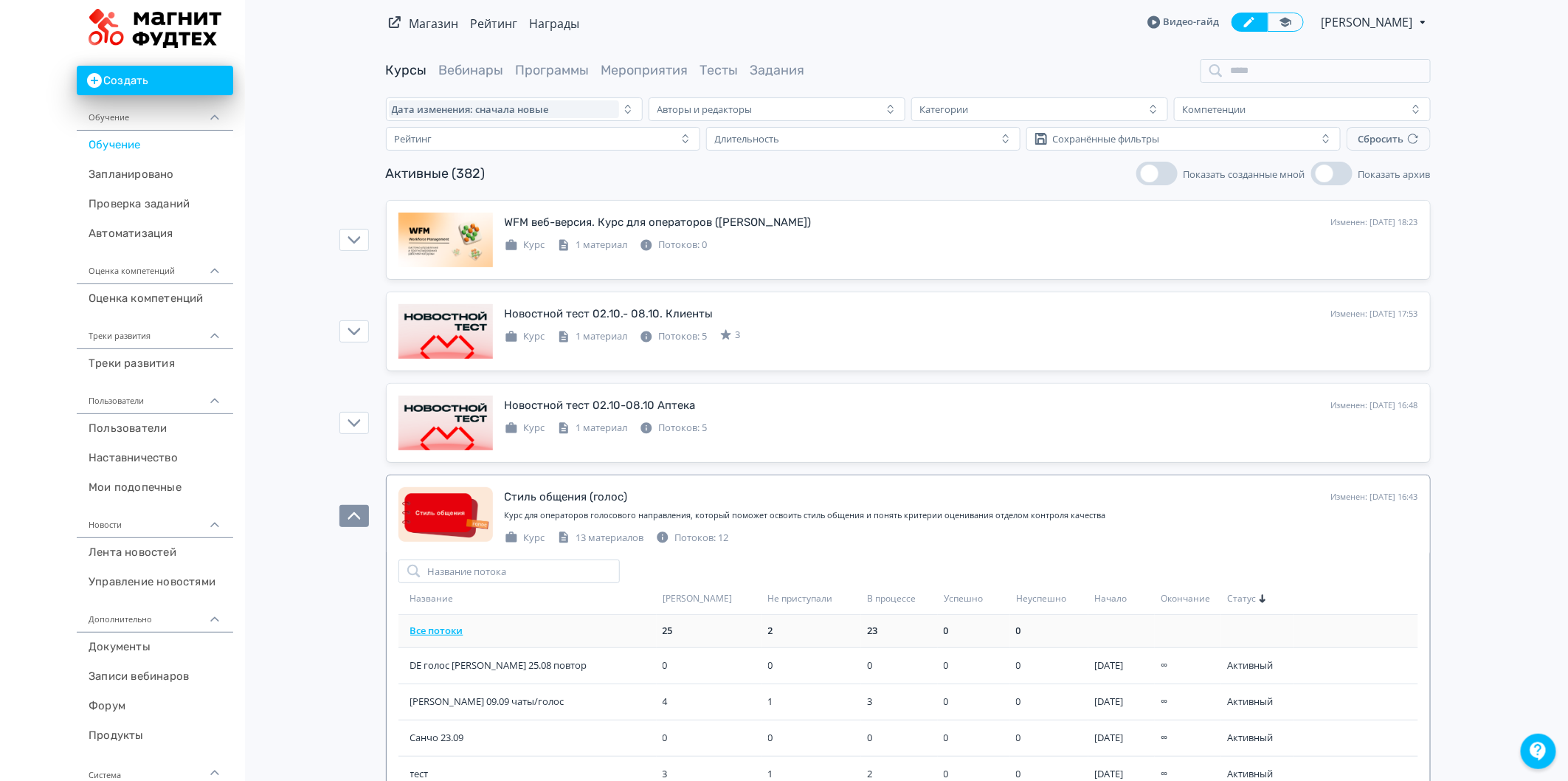
click at [445, 630] on link "Все потоки" at bounding box center [437, 631] width 53 height 14
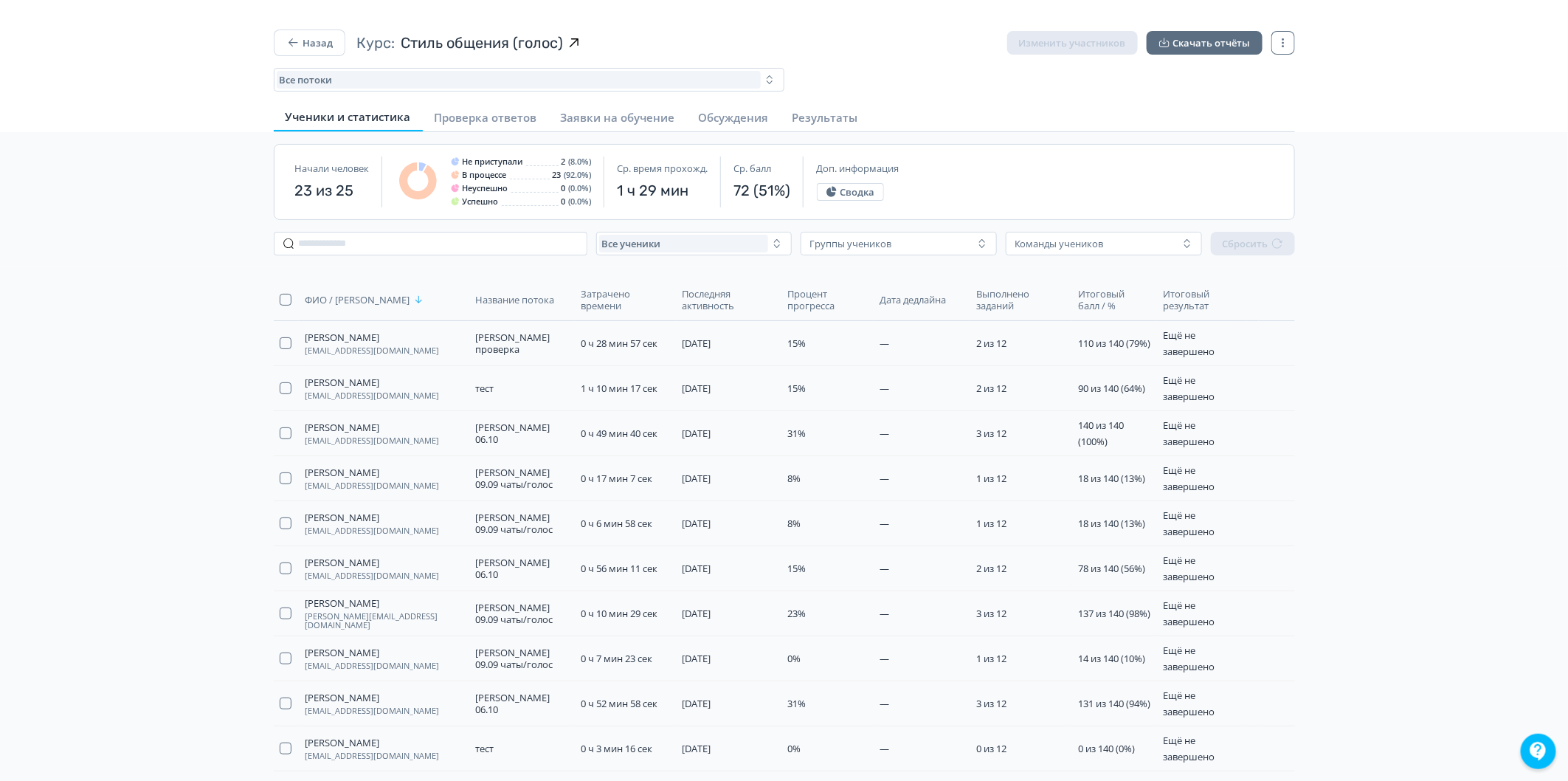
click at [1112, 299] on span "Итоговый балл / %" at bounding box center [1113, 299] width 70 height 23
click at [1112, 299] on span "Итоговый балл / %" at bounding box center [1105, 299] width 56 height 23
click at [529, 85] on div "Все потоки" at bounding box center [518, 80] width 478 height 12
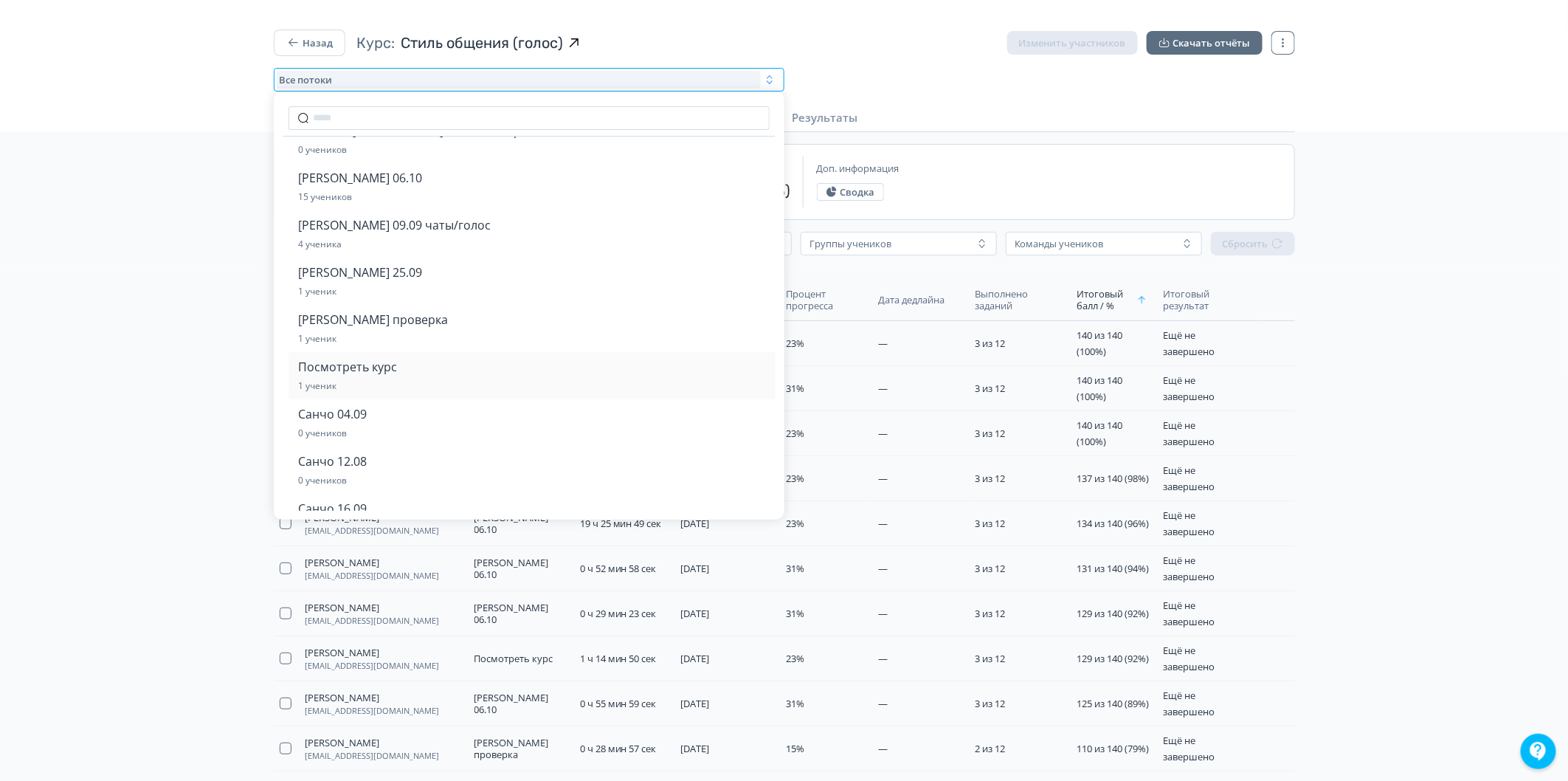
scroll to position [246, 0]
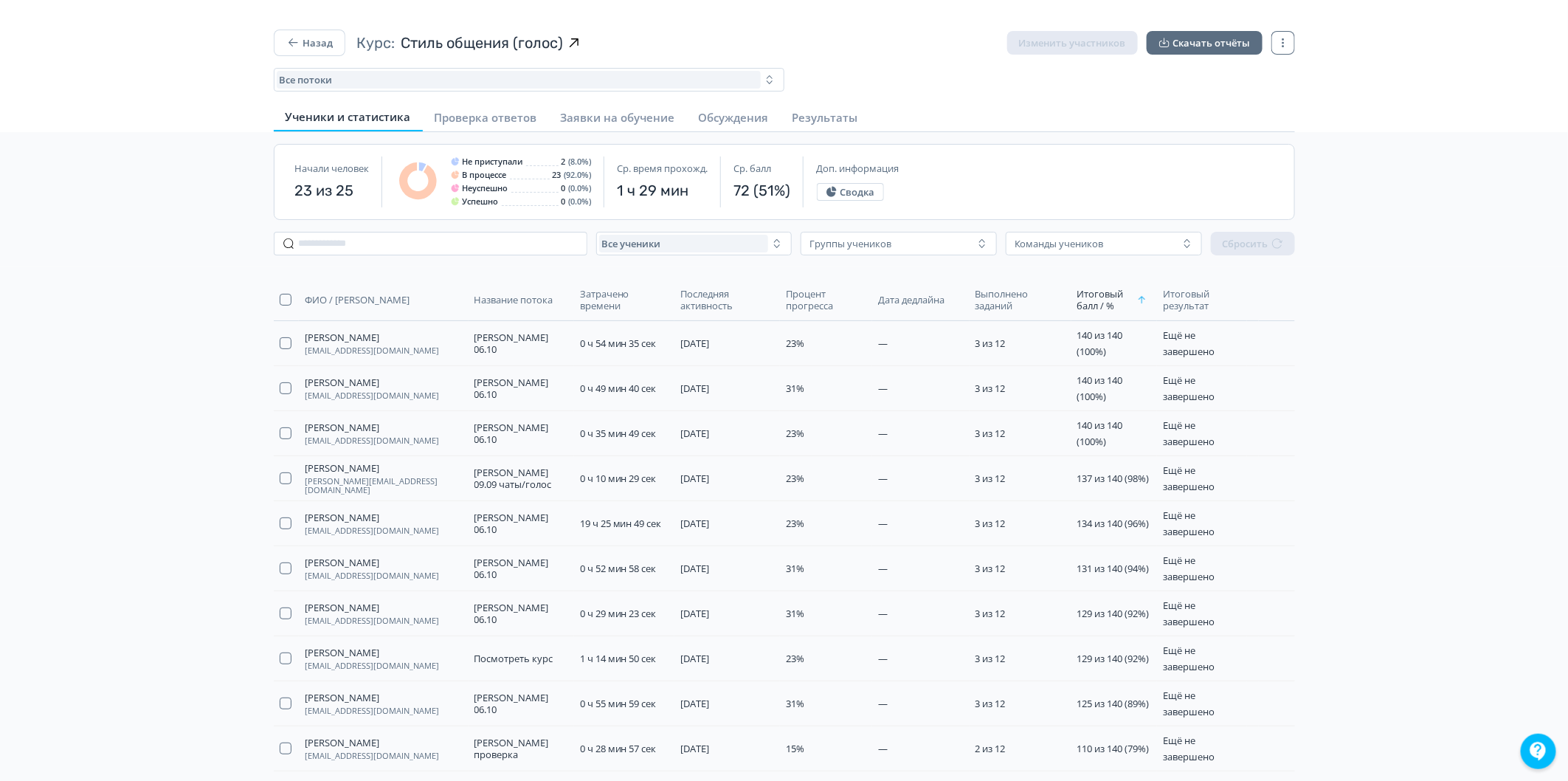
click at [1023, 107] on div "Ученики и статистика [PERSON_NAME] ответов Заявки на обучение Обсуждения Резуль…" at bounding box center [784, 118] width 1022 height 29
click at [809, 127] on button "Результаты" at bounding box center [825, 117] width 90 height 26
